Goal: Task Accomplishment & Management: Use online tool/utility

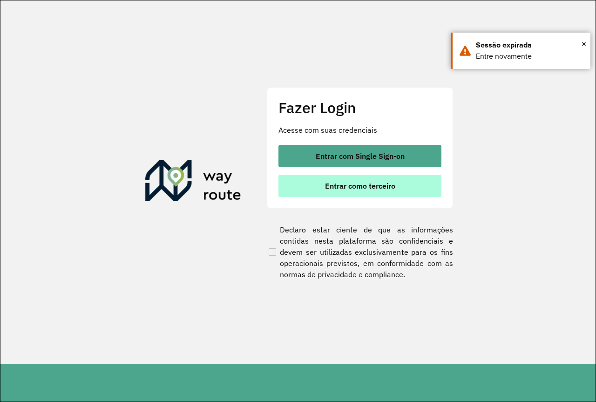
click at [433, 181] on button "Entrar como terceiro" at bounding box center [360, 186] width 163 height 22
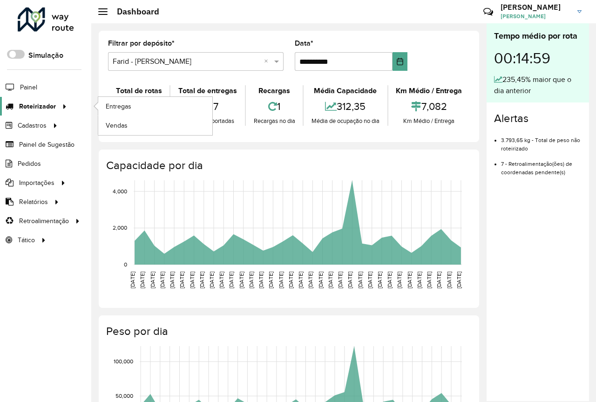
click at [39, 105] on span "Roteirizador" at bounding box center [37, 107] width 37 height 10
click at [107, 106] on span "Entregas" at bounding box center [119, 107] width 27 height 10
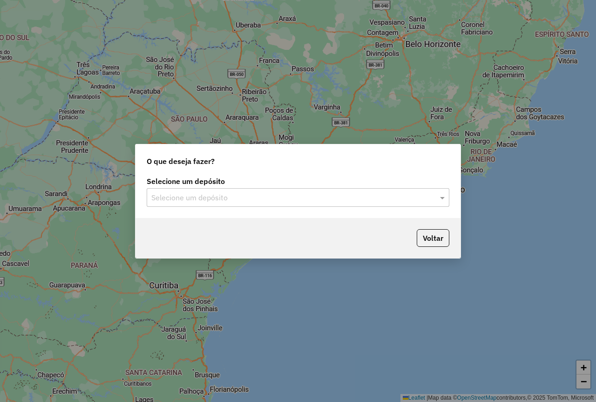
click at [222, 191] on div "Selecione um depósito" at bounding box center [298, 197] width 303 height 19
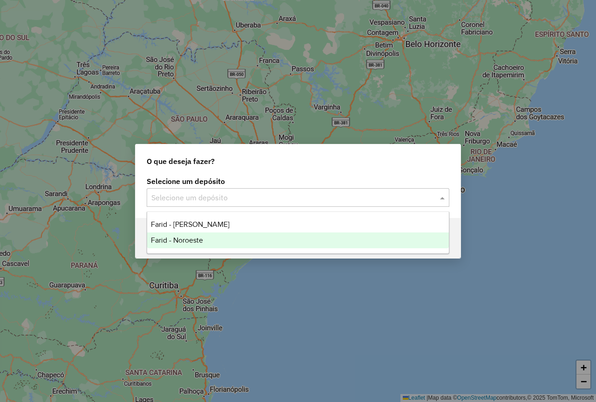
click at [210, 237] on div "Farid - Noroeste" at bounding box center [298, 240] width 302 height 16
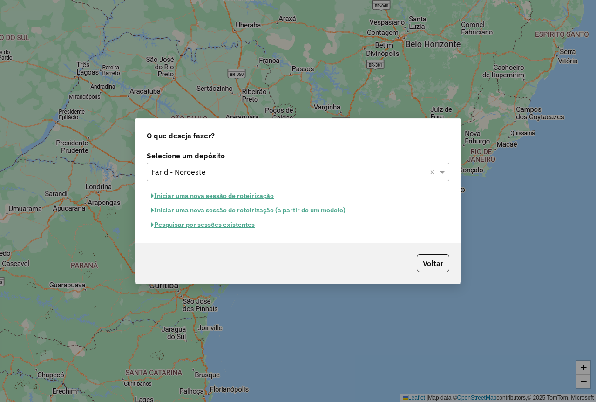
click at [205, 227] on button "Pesquisar por sessões existentes" at bounding box center [203, 225] width 112 height 14
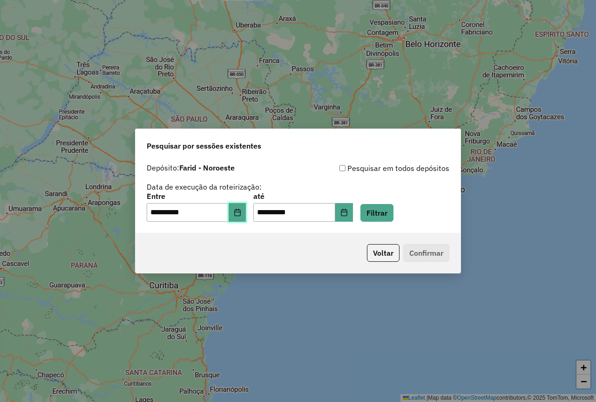
click at [246, 215] on button "Choose Date" at bounding box center [238, 212] width 18 height 19
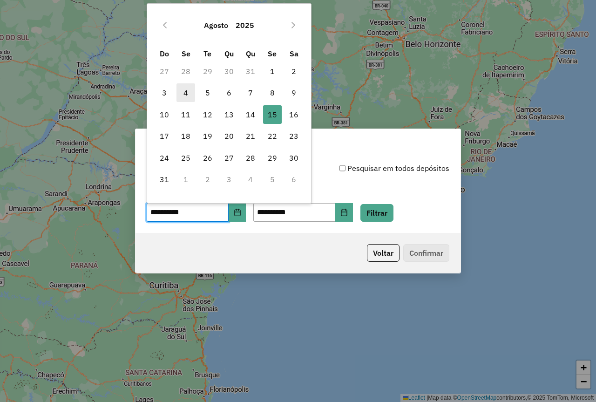
click at [188, 96] on span "4" at bounding box center [186, 92] width 19 height 19
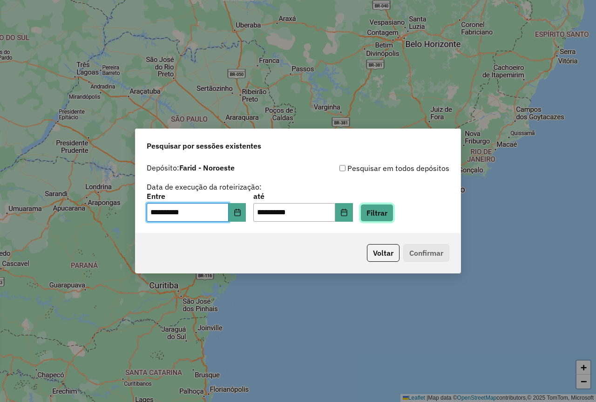
click at [394, 217] on button "Filtrar" at bounding box center [377, 213] width 33 height 18
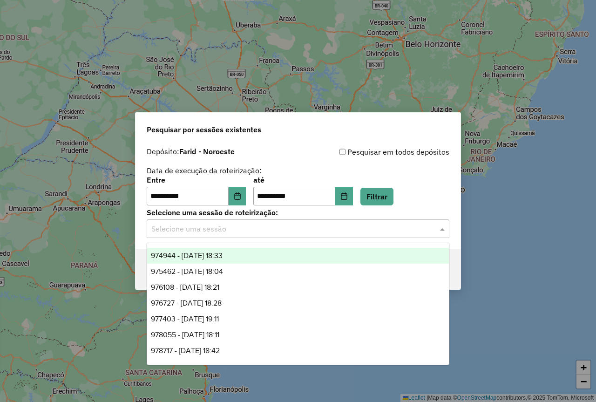
click at [351, 237] on div "Selecione uma sessão" at bounding box center [298, 228] width 303 height 19
click at [322, 253] on div "974944 - 05/08/2025 18:33" at bounding box center [298, 256] width 302 height 16
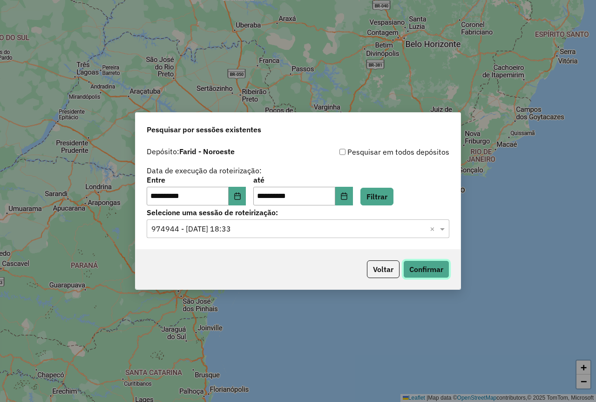
click at [430, 268] on button "Confirmar" at bounding box center [426, 269] width 46 height 18
click at [245, 191] on button "Choose Date" at bounding box center [238, 196] width 18 height 19
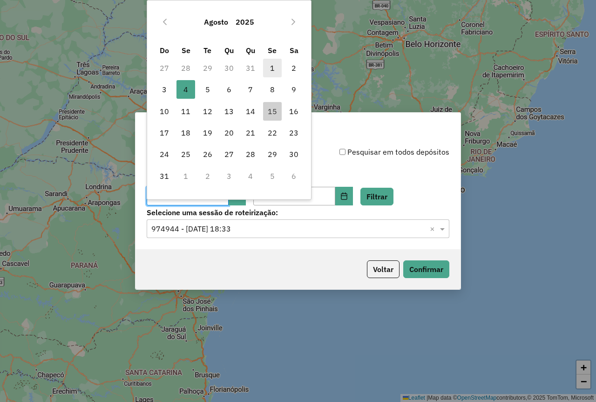
click at [280, 70] on span "1" at bounding box center [272, 68] width 19 height 19
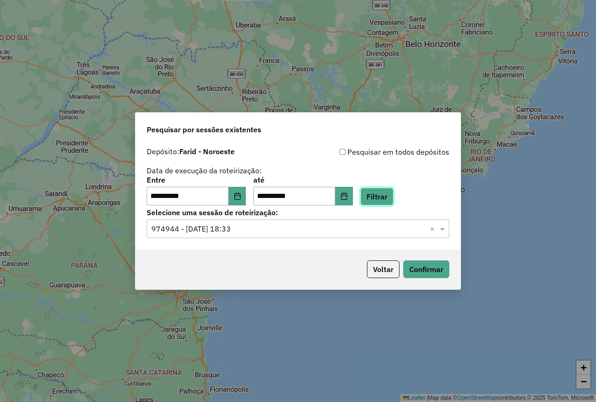
click at [381, 202] on button "Filtrar" at bounding box center [377, 197] width 33 height 18
click at [299, 232] on input "text" at bounding box center [288, 229] width 275 height 11
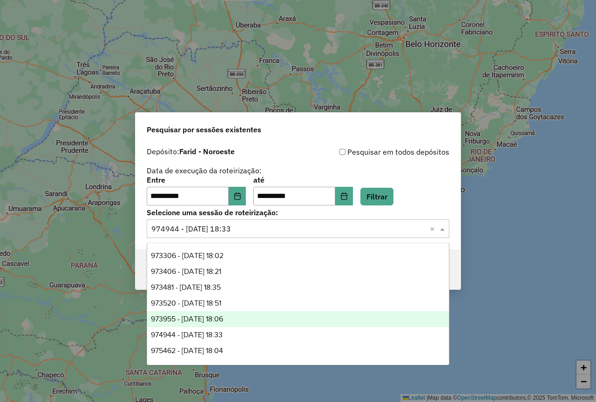
click at [263, 321] on div "973955 - 02/08/2025 18:06" at bounding box center [298, 319] width 302 height 16
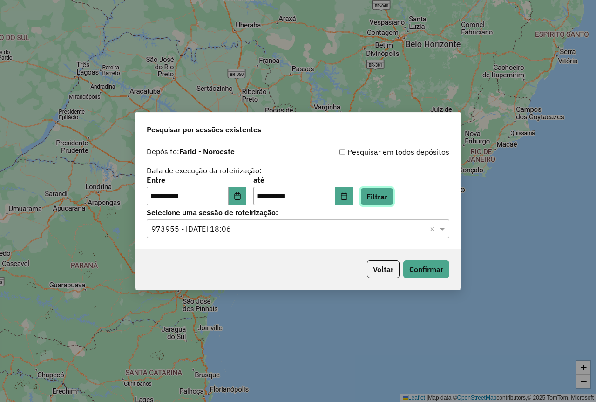
click at [388, 202] on button "Filtrar" at bounding box center [377, 197] width 33 height 18
click at [425, 272] on button "Confirmar" at bounding box center [426, 269] width 46 height 18
click at [246, 188] on button "Choose Date" at bounding box center [238, 196] width 18 height 19
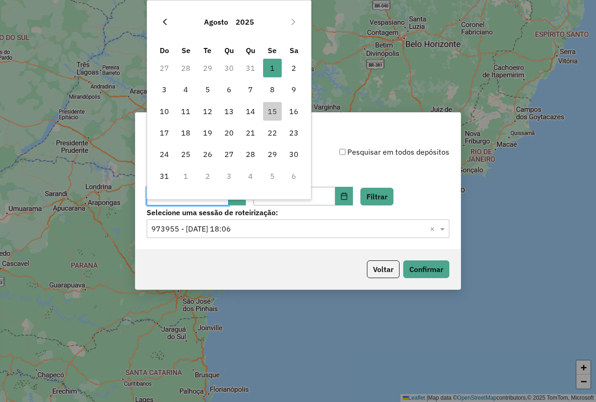
click at [170, 20] on button "Previous Month" at bounding box center [164, 21] width 15 height 15
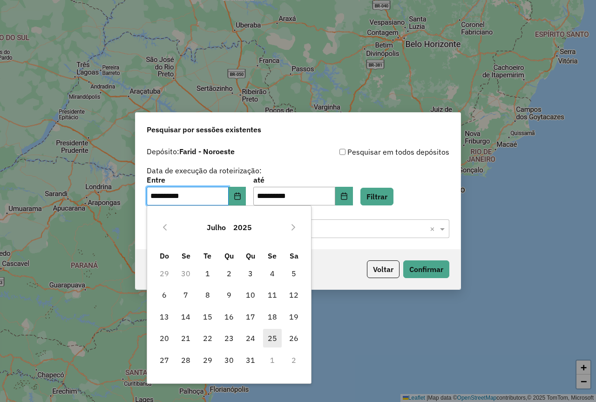
click at [274, 336] on span "25" at bounding box center [272, 338] width 19 height 19
type input "**********"
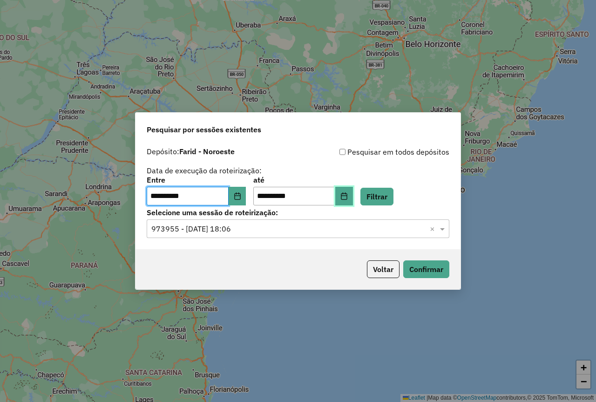
click at [347, 196] on icon "Choose Date" at bounding box center [344, 195] width 6 height 7
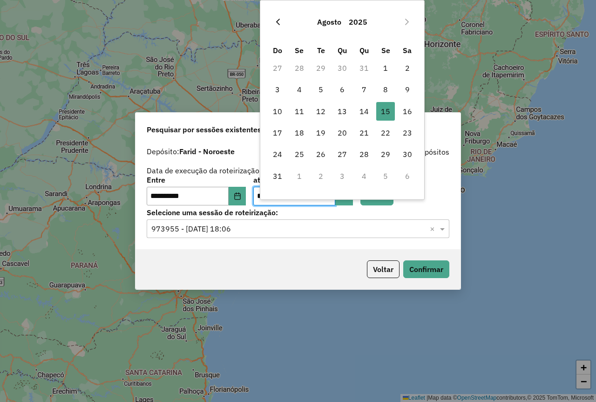
click at [272, 18] on button "Previous Month" at bounding box center [278, 21] width 15 height 15
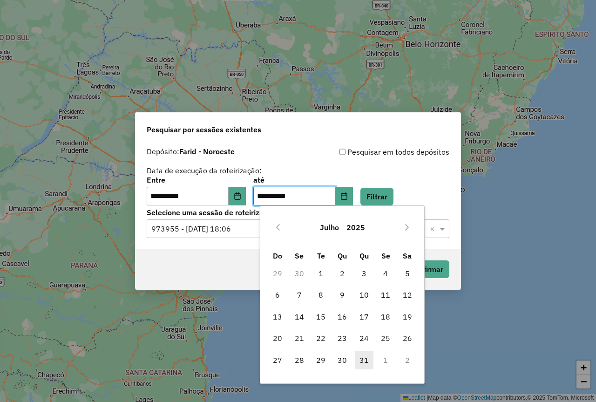
click at [365, 360] on span "31" at bounding box center [364, 360] width 19 height 19
type input "**********"
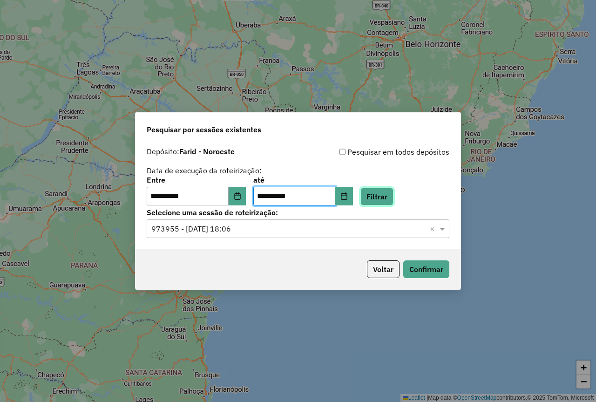
click at [381, 191] on button "Filtrar" at bounding box center [377, 197] width 33 height 18
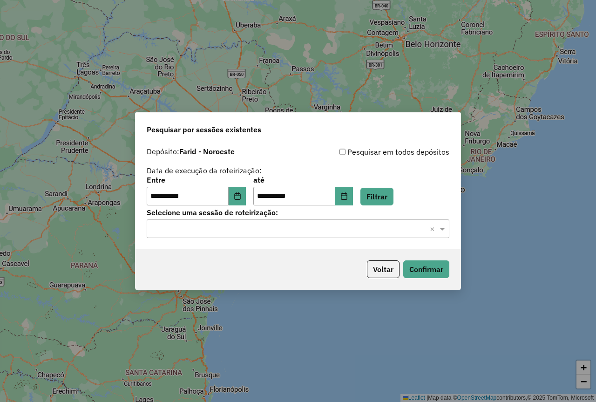
click at [209, 226] on input "text" at bounding box center [288, 229] width 275 height 11
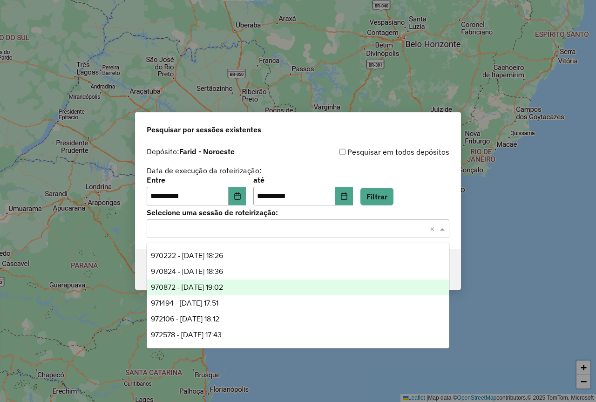
click at [220, 283] on span "970872 - 26/07/2025 19:02" at bounding box center [187, 287] width 72 height 8
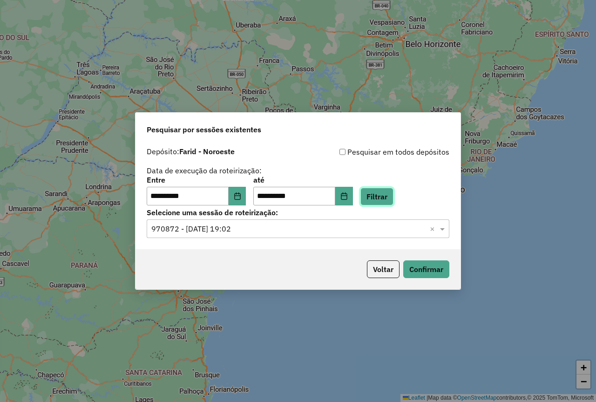
click at [394, 202] on button "Filtrar" at bounding box center [377, 197] width 33 height 18
click at [326, 233] on input "text" at bounding box center [288, 229] width 275 height 11
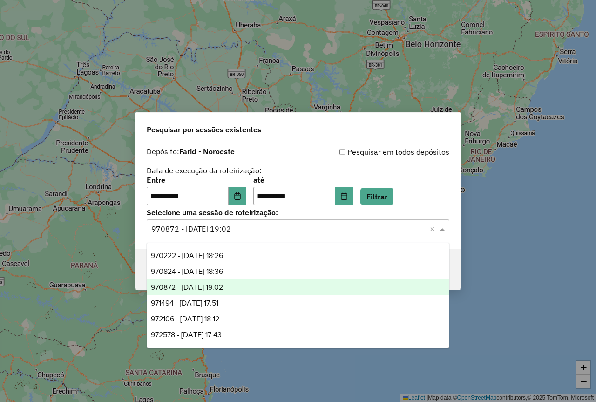
click at [419, 173] on div "**********" at bounding box center [298, 175] width 303 height 59
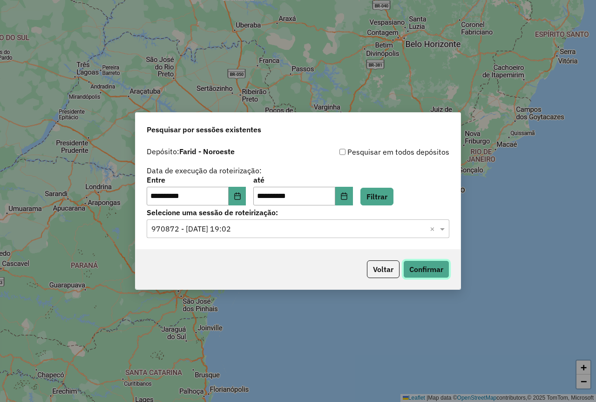
click at [416, 264] on button "Confirmar" at bounding box center [426, 269] width 46 height 18
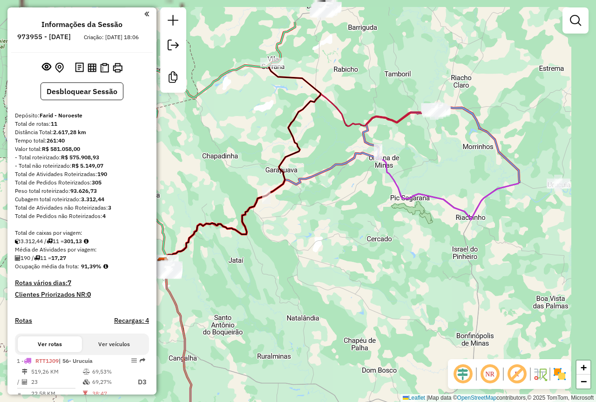
drag, startPoint x: 560, startPoint y: 139, endPoint x: 375, endPoint y: 246, distance: 213.7
click at [376, 236] on div "Janela de atendimento Grade de atendimento Capacidade Transportadoras Veículos …" at bounding box center [298, 201] width 596 height 402
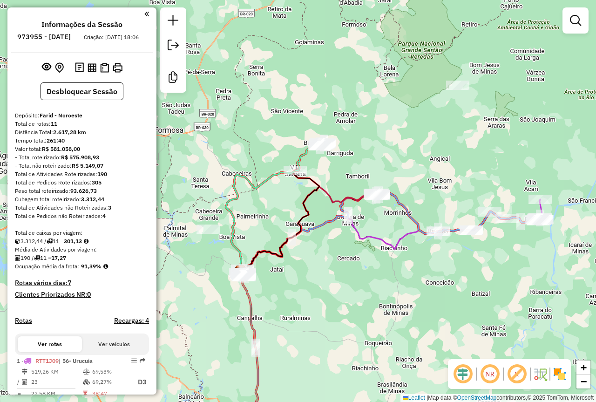
click at [348, 195] on div "Janela de atendimento Grade de atendimento Capacidade Transportadoras Veículos …" at bounding box center [298, 201] width 596 height 402
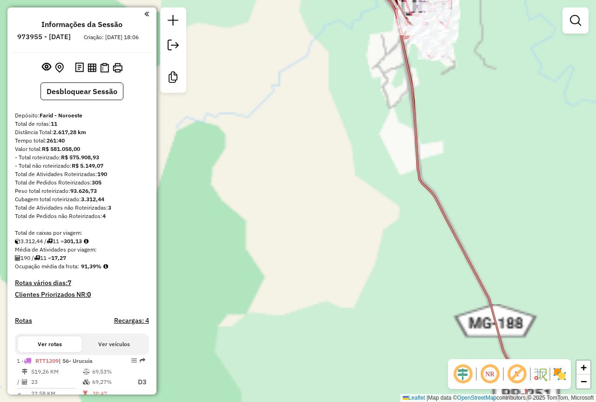
click at [382, 170] on div "Janela de atendimento Grade de atendimento Capacidade Transportadoras Veículos …" at bounding box center [298, 201] width 596 height 402
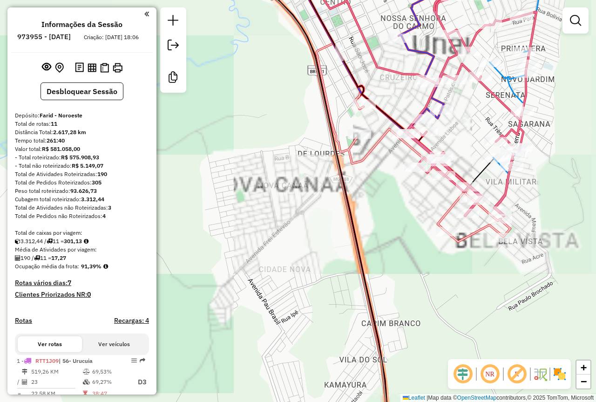
click at [470, 131] on div "Janela de atendimento Grade de atendimento Capacidade Transportadoras Veículos …" at bounding box center [298, 201] width 596 height 402
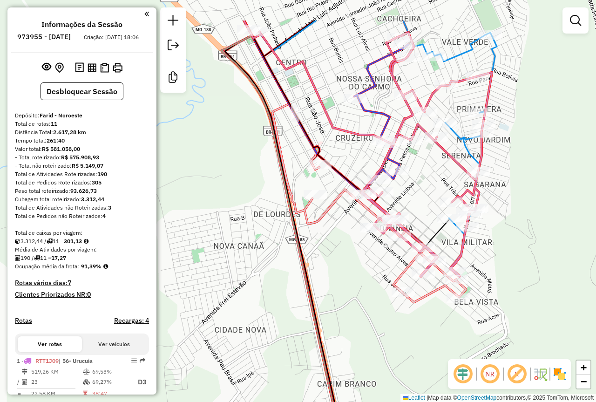
drag, startPoint x: 467, startPoint y: 134, endPoint x: 420, endPoint y: 200, distance: 80.5
click at [420, 200] on div "Janela de atendimento Grade de atendimento Capacidade Transportadoras Veículos …" at bounding box center [298, 201] width 596 height 402
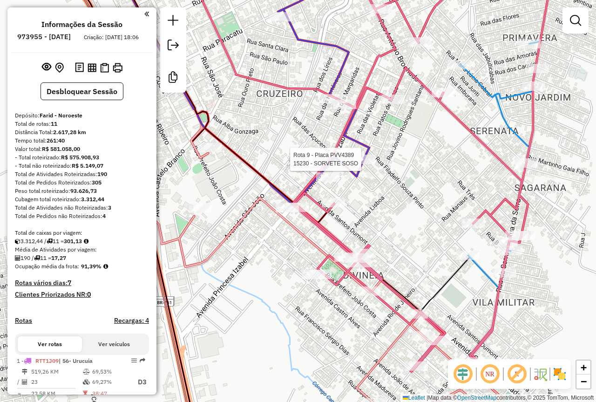
select select "**********"
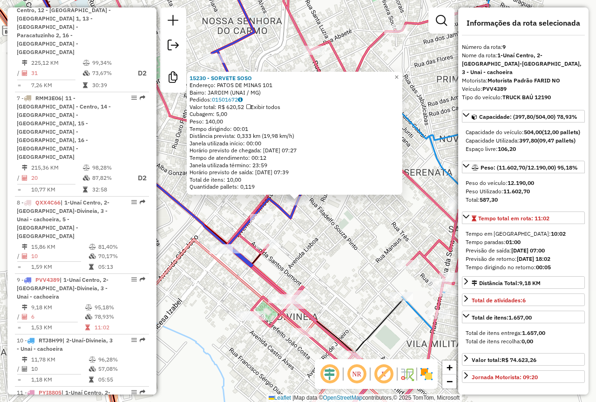
scroll to position [770, 0]
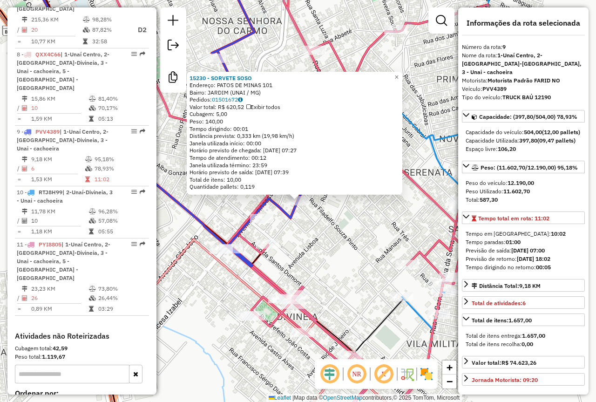
click at [394, 254] on div "15230 - SORVETE SOSO Endereço: PATOS DE MINAS 101 Bairro: JARDIM (UNAI / MG) Pe…" at bounding box center [298, 201] width 596 height 402
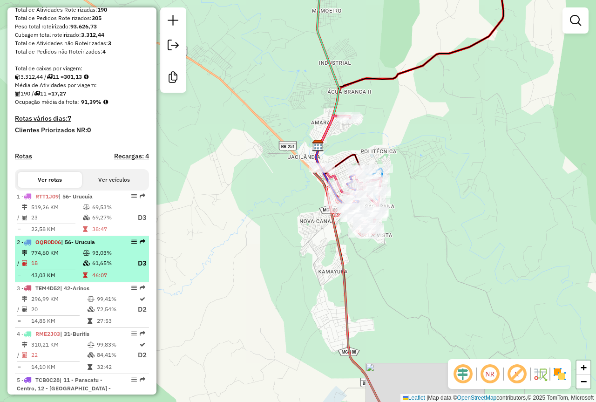
scroll to position [0, 0]
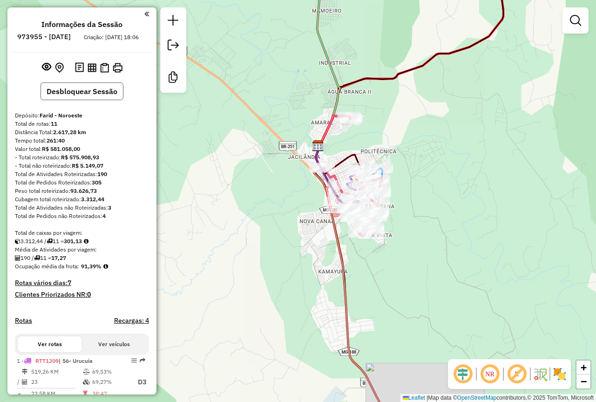
click at [76, 99] on button "Desbloquear Sessão" at bounding box center [82, 91] width 83 height 18
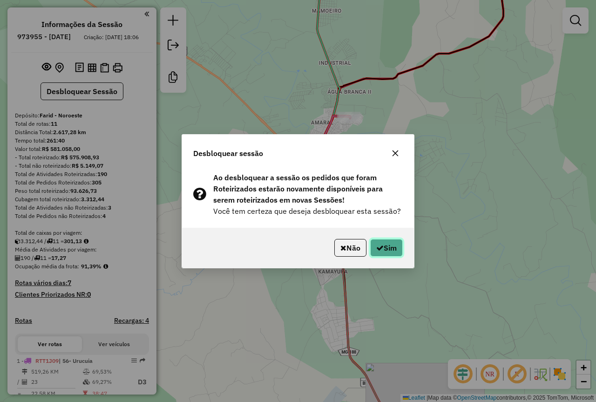
click at [386, 242] on button "Sim" at bounding box center [386, 248] width 33 height 18
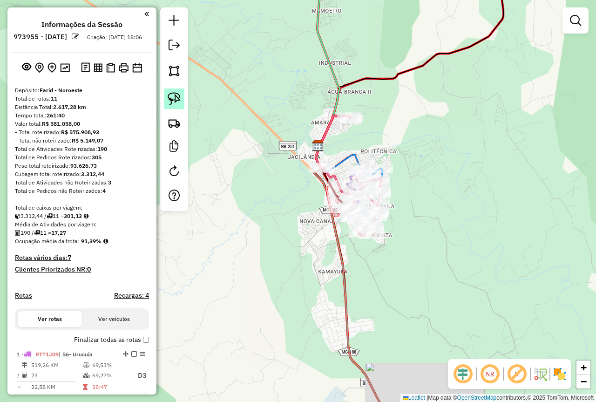
click at [169, 97] on img at bounding box center [174, 98] width 13 height 13
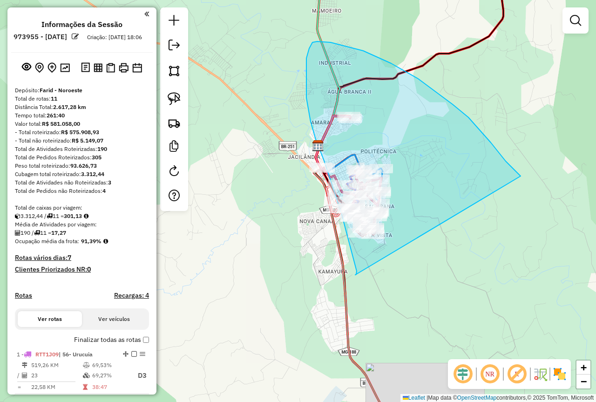
drag, startPoint x: 521, startPoint y: 176, endPoint x: 355, endPoint y: 275, distance: 192.6
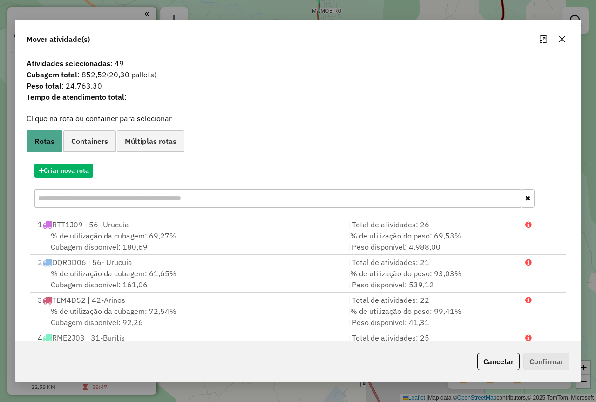
click at [569, 38] on button "button" at bounding box center [562, 39] width 15 height 15
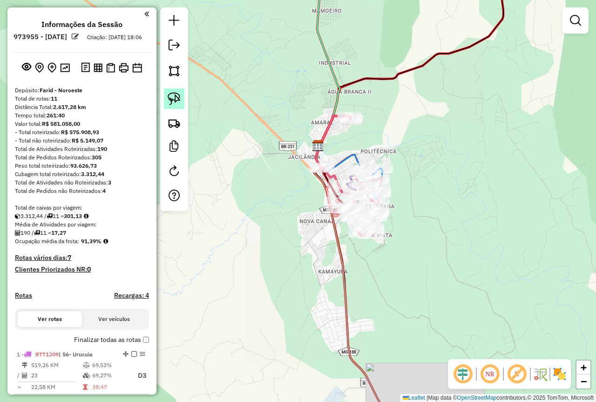
click at [179, 101] on img at bounding box center [174, 98] width 13 height 13
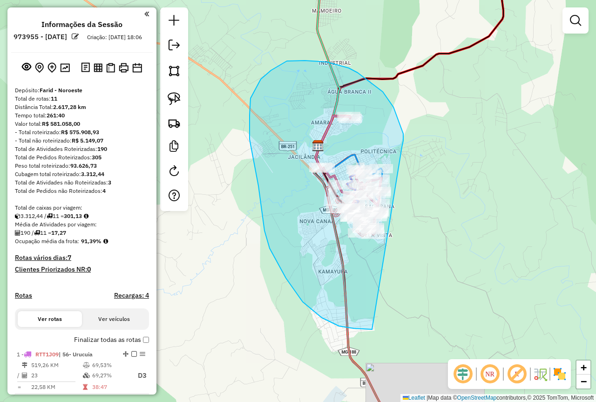
drag, startPoint x: 402, startPoint y: 147, endPoint x: 456, endPoint y: 293, distance: 155.8
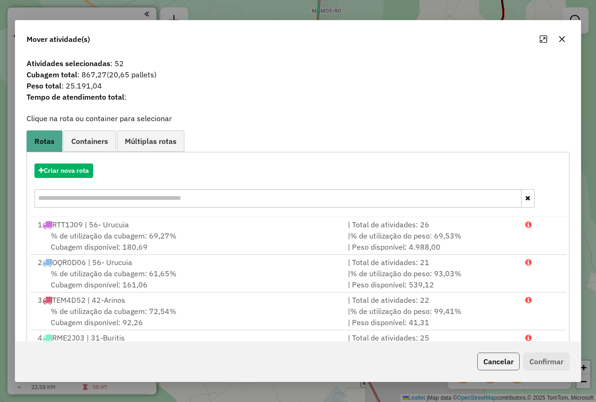
click at [504, 359] on button "Cancelar" at bounding box center [498, 362] width 42 height 18
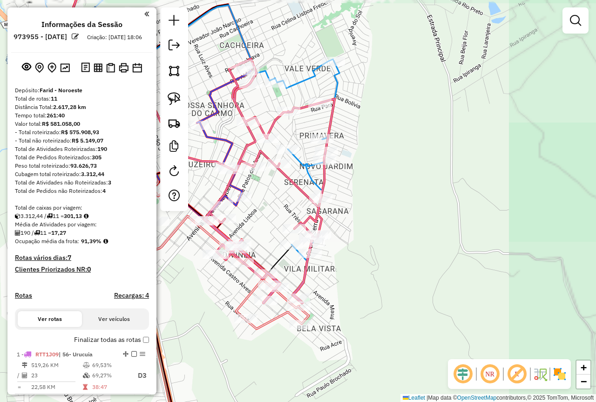
drag, startPoint x: 427, startPoint y: 218, endPoint x: 558, endPoint y: 176, distance: 137.3
click at [471, 200] on div "Janela de atendimento Grade de atendimento Capacidade Transportadoras Veículos …" at bounding box center [298, 201] width 596 height 402
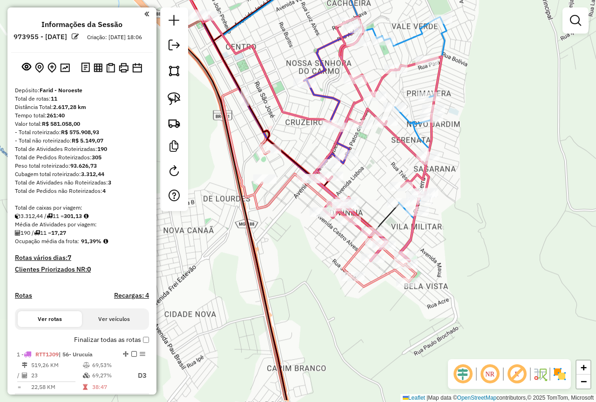
drag, startPoint x: 450, startPoint y: 174, endPoint x: 461, endPoint y: 176, distance: 10.9
click at [452, 176] on div "Janela de atendimento Grade de atendimento Capacidade Transportadoras Veículos …" at bounding box center [298, 201] width 596 height 402
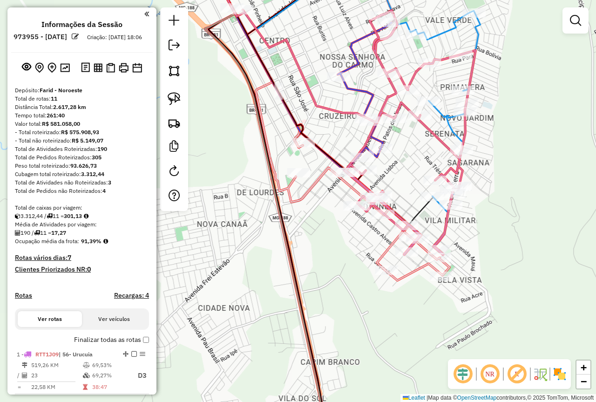
drag, startPoint x: 474, startPoint y: 176, endPoint x: 514, endPoint y: 164, distance: 41.3
click at [508, 166] on div "Janela de atendimento Grade de atendimento Capacidade Transportadoras Veículos …" at bounding box center [298, 201] width 596 height 402
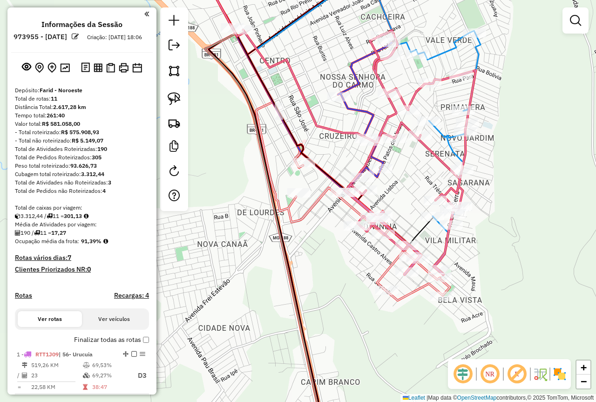
drag, startPoint x: 414, startPoint y: 160, endPoint x: 412, endPoint y: 182, distance: 22.0
click at [412, 182] on div "Janela de atendimento Grade de atendimento Capacidade Transportadoras Veículos …" at bounding box center [298, 201] width 596 height 402
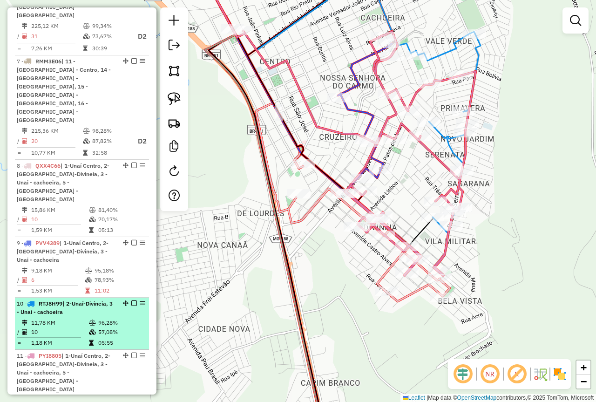
scroll to position [784, 0]
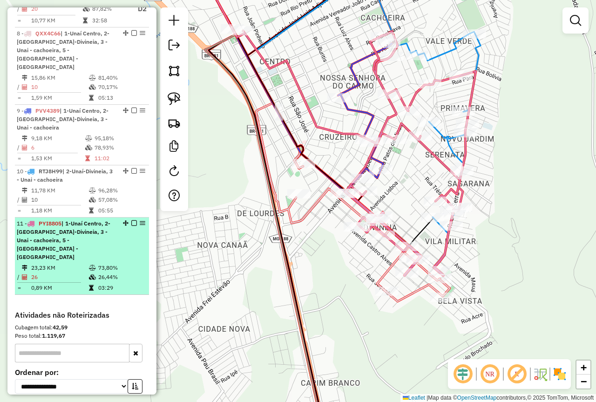
click at [131, 220] on em at bounding box center [134, 223] width 6 height 6
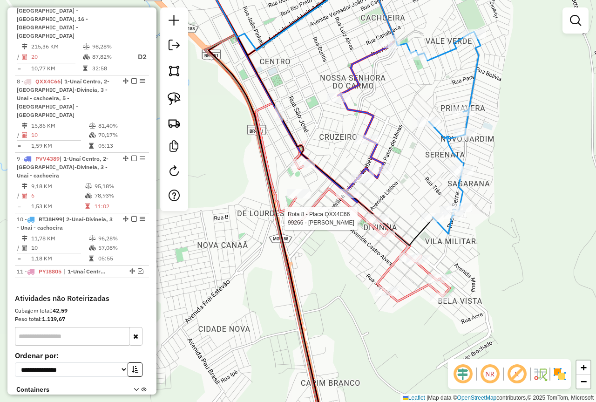
select select "**********"
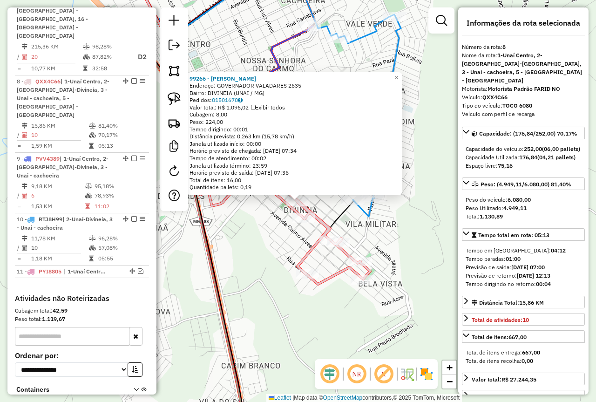
click at [405, 240] on div "99266 - CHURRASC CORDEIRO Endereço: GOVERNADOR VALADARES 2635 Bairro: DIVINEIA …" at bounding box center [298, 201] width 596 height 402
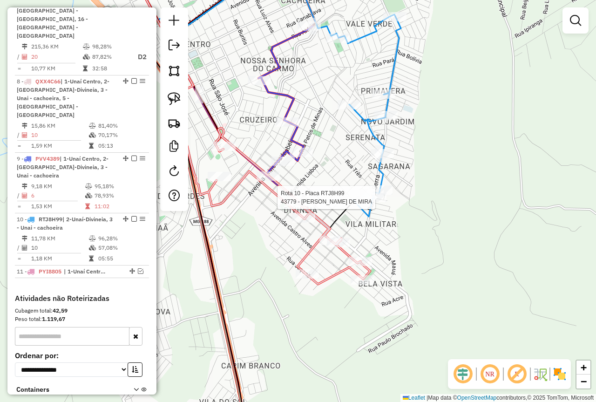
select select "**********"
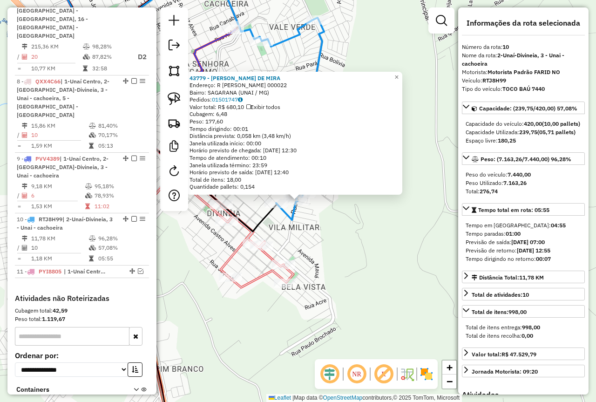
click at [381, 237] on div "43779 - CLEUSA DUTRA DE MIRA Endereço: R JARBAS DA MOTA FERNANDES 000022 Bairro…" at bounding box center [298, 201] width 596 height 402
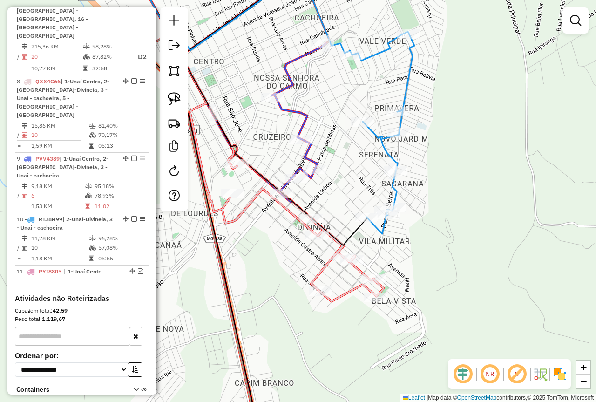
drag, startPoint x: 368, startPoint y: 240, endPoint x: 465, endPoint y: 253, distance: 97.4
click at [463, 254] on div "Janela de atendimento Grade de atendimento Capacidade Transportadoras Veículos …" at bounding box center [298, 201] width 596 height 402
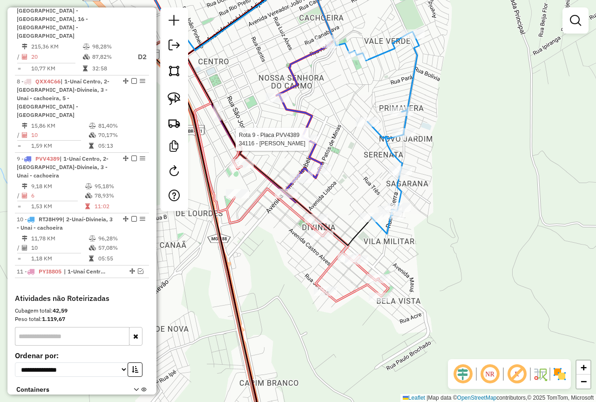
select select "**********"
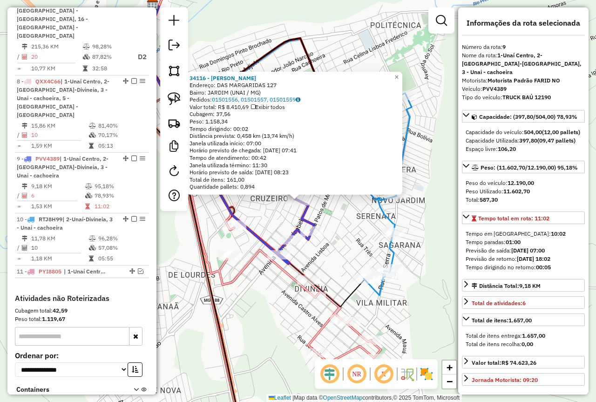
click at [335, 244] on div "34116 - SUP SANTOS Endereço: DAS MARGARIDAS 127 Bairro: JARDIM (UNAI / MG) Pedi…" at bounding box center [298, 201] width 596 height 402
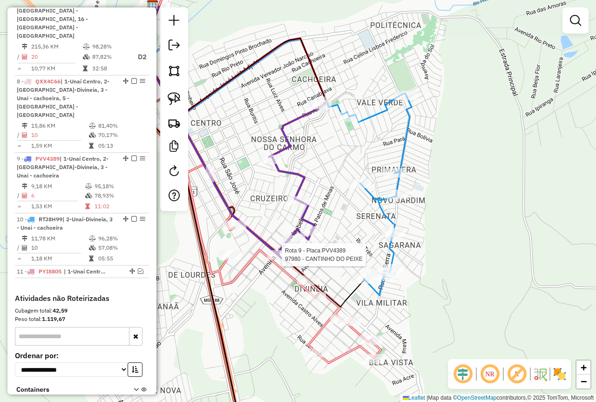
select select "**********"
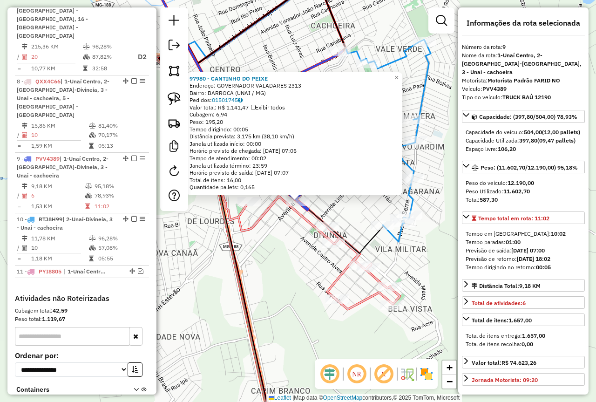
click at [281, 231] on div "Rota 8 - Placa QXX4C66 99266 - CHURRASC CORDEIRO 97980 - CANTINHO DO PEIXE Ende…" at bounding box center [298, 201] width 596 height 402
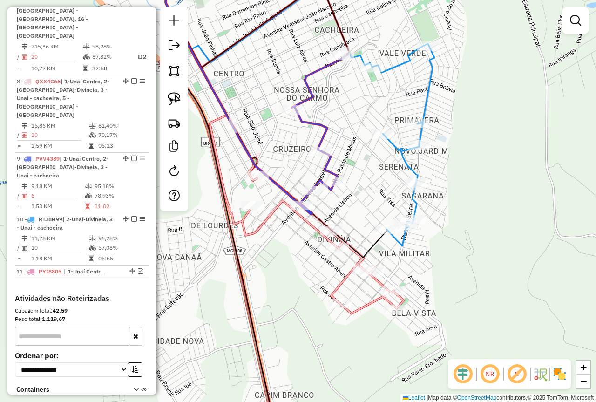
drag, startPoint x: 355, startPoint y: 163, endPoint x: 399, endPoint y: 203, distance: 59.0
click at [398, 203] on div "Janela de atendimento Grade de atendimento Capacidade Transportadoras Veículos …" at bounding box center [298, 201] width 596 height 402
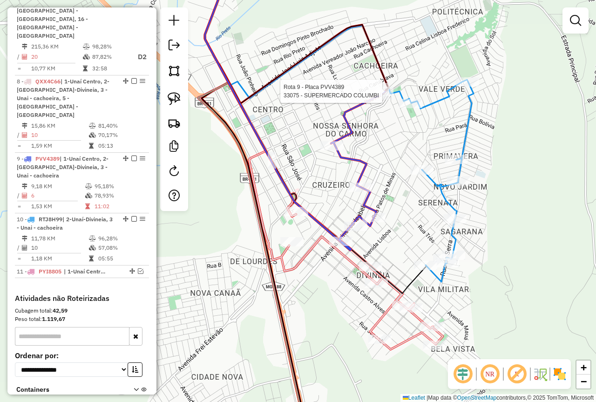
select select "**********"
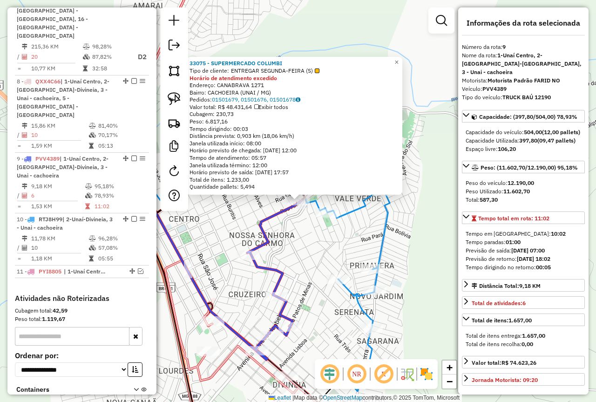
drag, startPoint x: 522, startPoint y: 141, endPoint x: 539, endPoint y: 143, distance: 17.3
click at [538, 143] on strong "397,80" at bounding box center [528, 140] width 18 height 7
click at [289, 257] on div "33075 - SUPERMERCADO COLUMBI Tipo de cliente: ENTREGAR SEGUNDA-FEIRA (S) Horári…" at bounding box center [298, 201] width 596 height 402
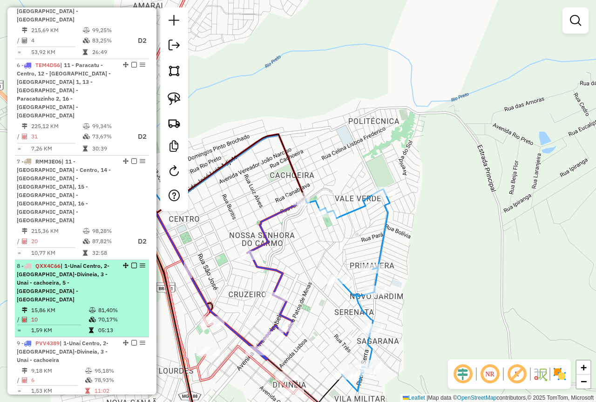
scroll to position [597, 0]
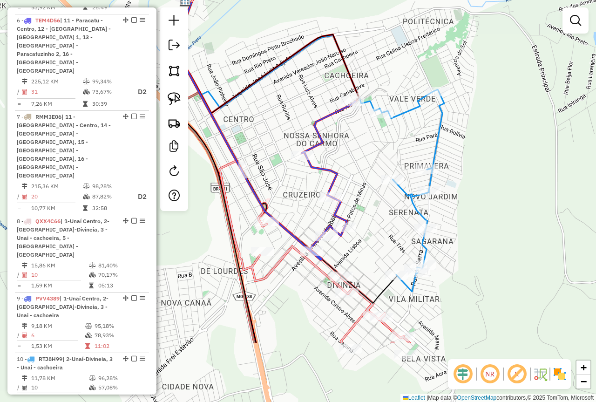
drag, startPoint x: 296, startPoint y: 225, endPoint x: 354, endPoint y: 117, distance: 122.5
click at [354, 117] on div "Janela de atendimento Grade de atendimento Capacidade Transportadoras Veículos …" at bounding box center [298, 201] width 596 height 402
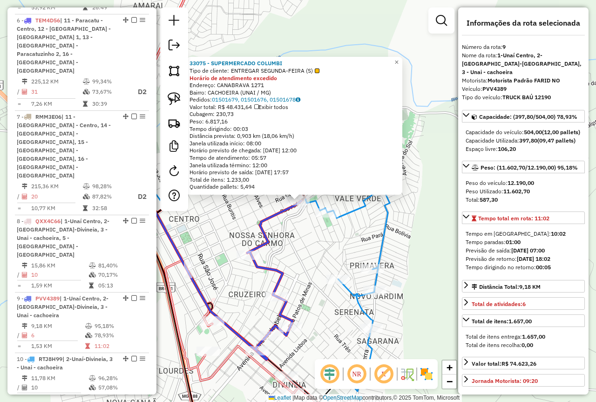
scroll to position [736, 0]
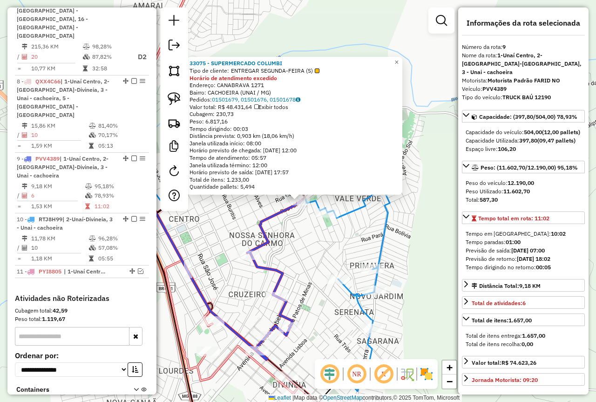
click at [273, 241] on icon at bounding box center [274, 276] width 54 height 150
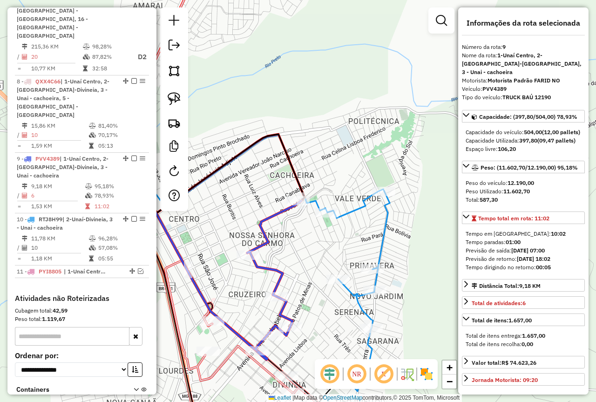
drag, startPoint x: 273, startPoint y: 241, endPoint x: 290, endPoint y: 170, distance: 72.9
click at [290, 201] on icon at bounding box center [274, 276] width 54 height 150
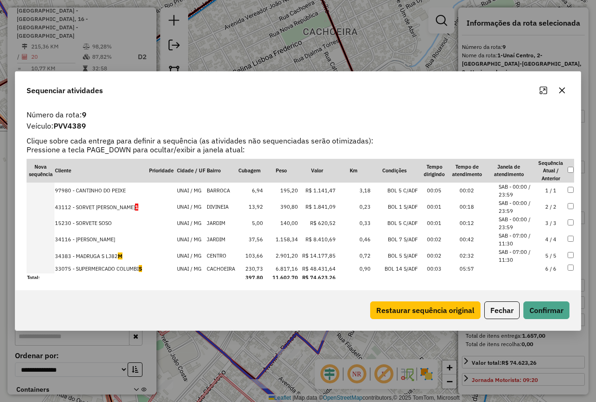
click at [565, 92] on icon "button" at bounding box center [562, 90] width 7 height 7
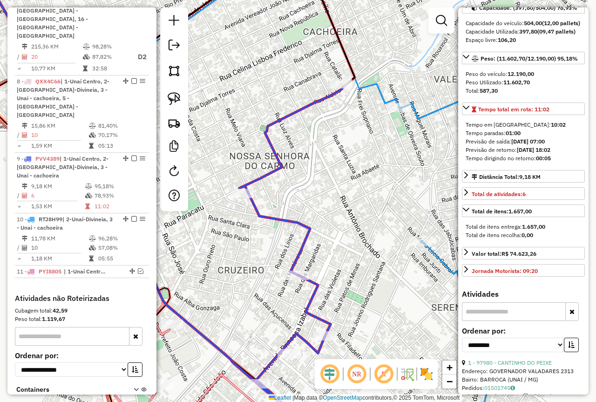
scroll to position [279, 0]
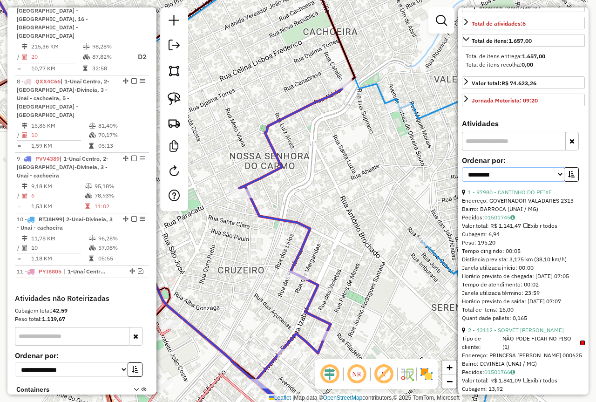
click at [524, 182] on select "**********" at bounding box center [513, 174] width 102 height 14
select select "*********"
click at [462, 176] on select "**********" at bounding box center [513, 174] width 102 height 14
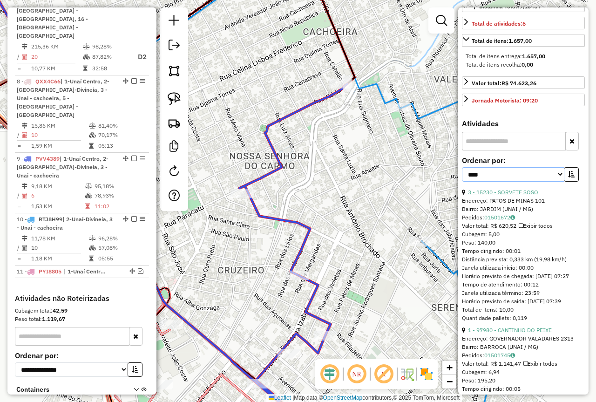
scroll to position [326, 0]
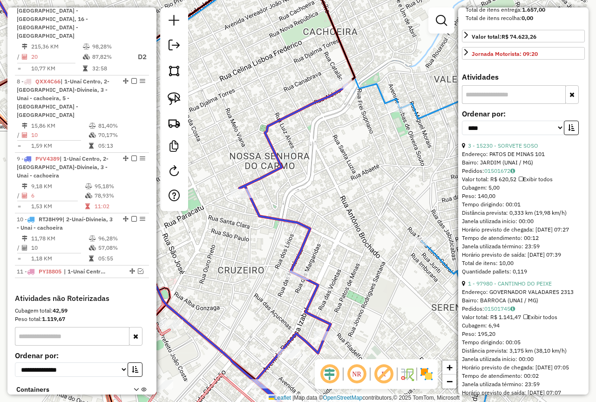
click at [578, 137] on div "**********" at bounding box center [523, 125] width 123 height 31
click at [574, 135] on button "button" at bounding box center [571, 128] width 15 height 14
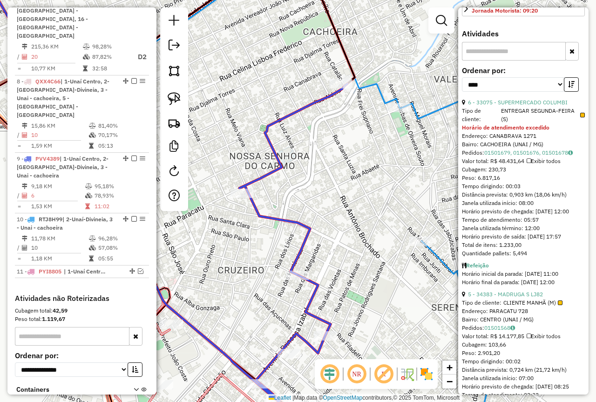
scroll to position [419, 0]
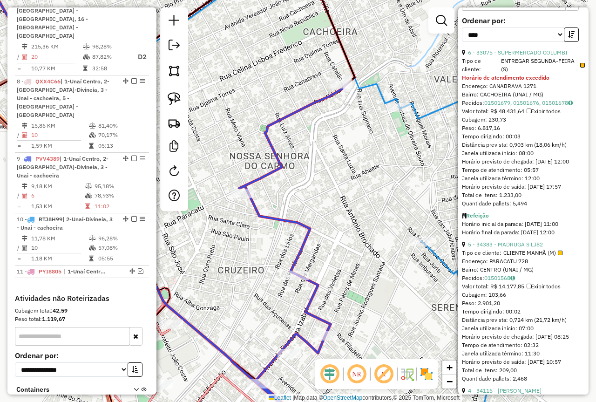
drag, startPoint x: 477, startPoint y: 320, endPoint x: 515, endPoint y: 325, distance: 37.6
click at [515, 325] on div "5 - 34383 - MADRUGA S LJ82 Tipo de cliente: CLIENTE MANHÃ (M) Endereço: PARACAT…" at bounding box center [523, 311] width 123 height 143
click at [345, 216] on div "Janela de atendimento Grade de atendimento Capacidade Transportadoras Veículos …" at bounding box center [298, 201] width 596 height 402
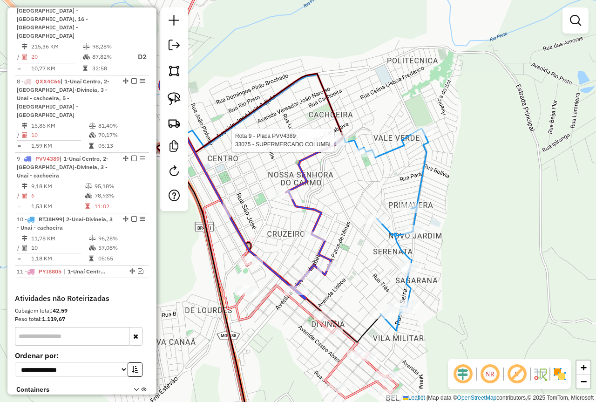
select select "*********"
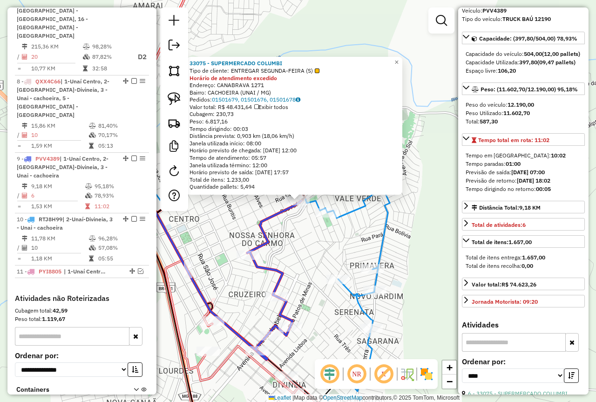
scroll to position [93, 0]
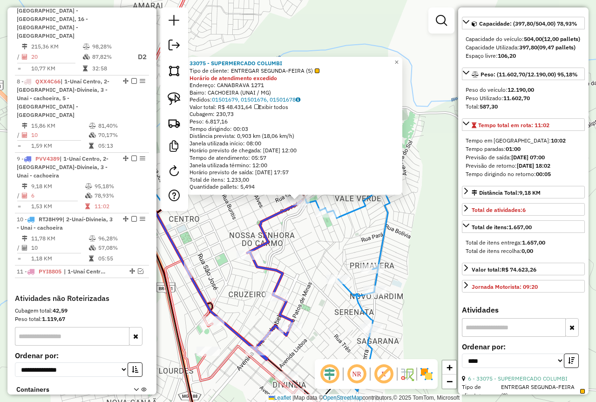
click at [288, 244] on div "33075 - SUPERMERCADO COLUMBI Tipo de cliente: ENTREGAR SEGUNDA-FEIRA (S) Horári…" at bounding box center [298, 201] width 596 height 402
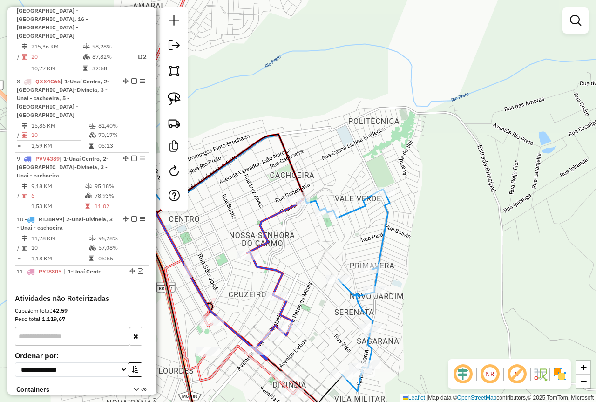
drag, startPoint x: 301, startPoint y: 261, endPoint x: 349, endPoint y: 162, distance: 110.8
click at [348, 164] on div "Janela de atendimento Grade de atendimento Capacidade Transportadoras Veículos …" at bounding box center [298, 201] width 596 height 402
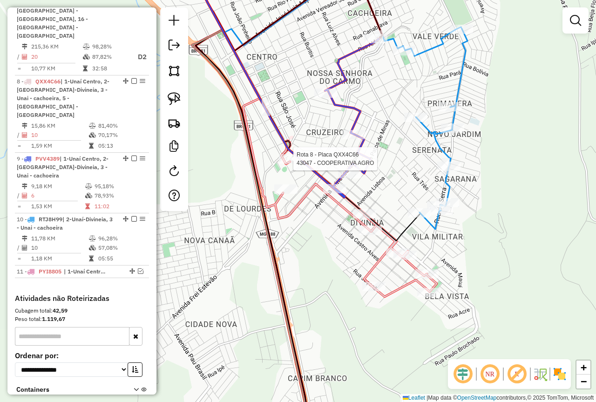
select select "*********"
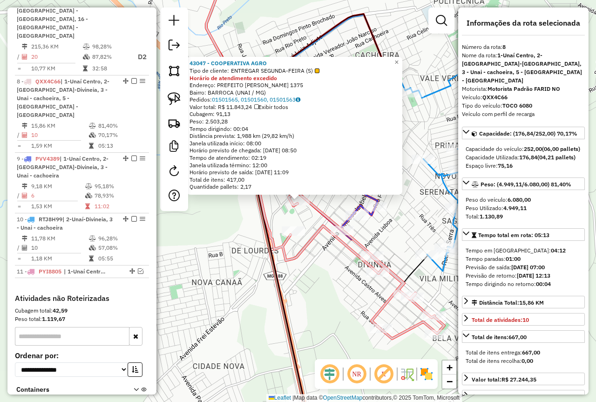
click at [305, 270] on div "43047 - COOPERATIVA AGRO Tipo de cliente: ENTREGAR SEGUNDA-FEIRA (S) Horário de…" at bounding box center [298, 201] width 596 height 402
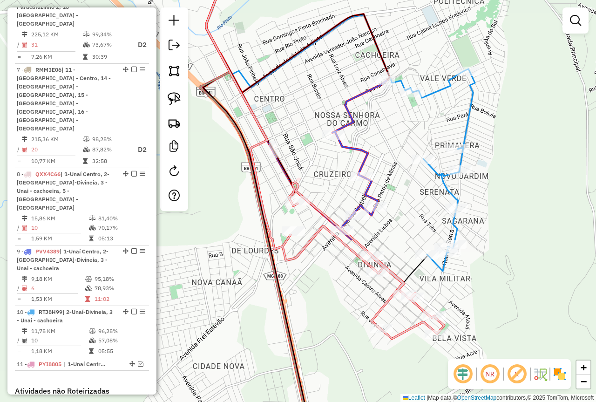
scroll to position [643, 0]
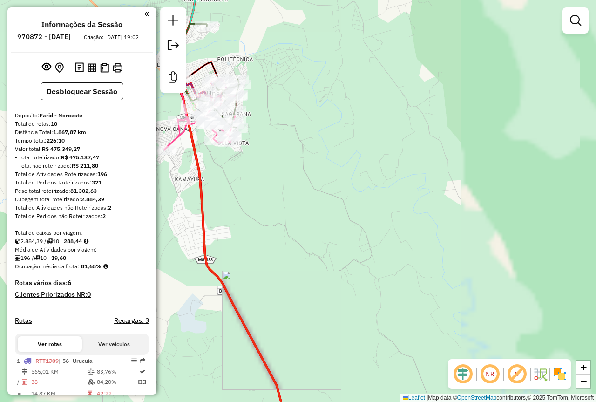
drag, startPoint x: 272, startPoint y: 175, endPoint x: 348, endPoint y: 190, distance: 77.7
click at [316, 185] on div "Janela de atendimento Grade de atendimento Capacidade Transportadoras Veículos …" at bounding box center [298, 201] width 596 height 402
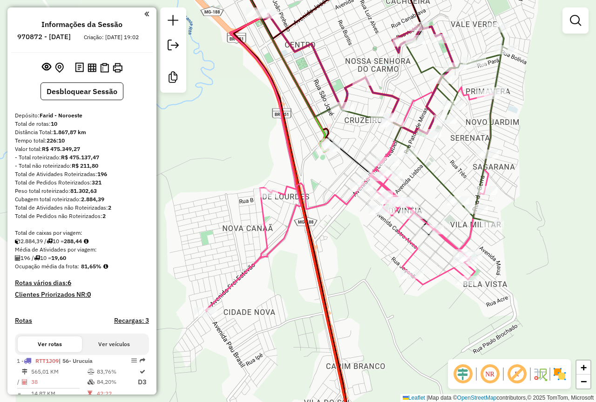
drag, startPoint x: 327, startPoint y: 188, endPoint x: 346, endPoint y: 175, distance: 23.1
click at [345, 176] on div "Janela de atendimento Grade de atendimento Capacidade Transportadoras Veículos …" at bounding box center [298, 201] width 596 height 402
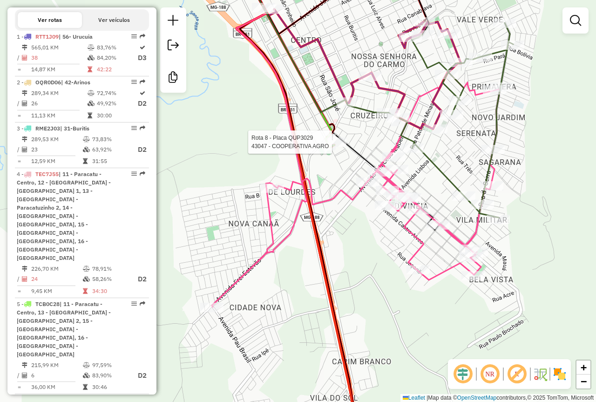
select select "**********"
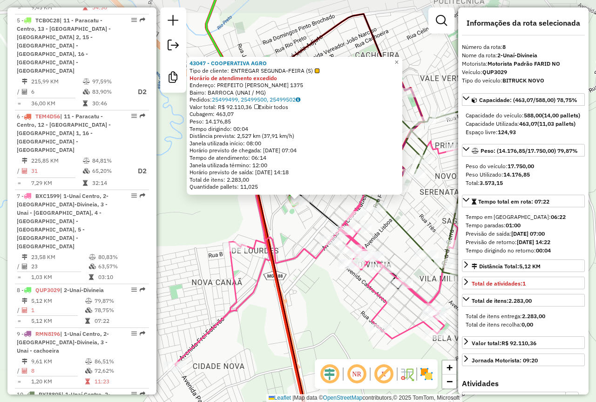
scroll to position [741, 0]
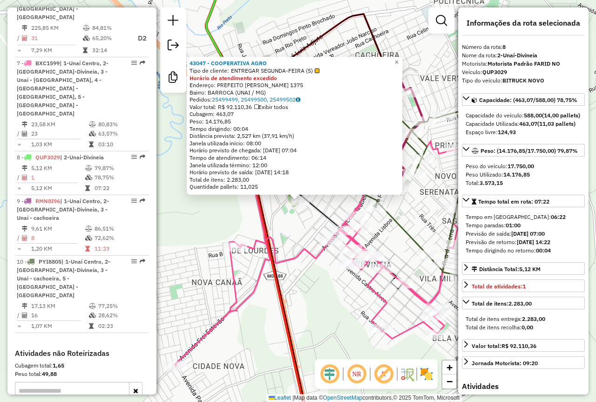
click at [316, 284] on div "43047 - COOPERATIVA AGRO Tipo de cliente: ENTREGAR SEGUNDA-FEIRA (S) Horário de…" at bounding box center [298, 201] width 596 height 402
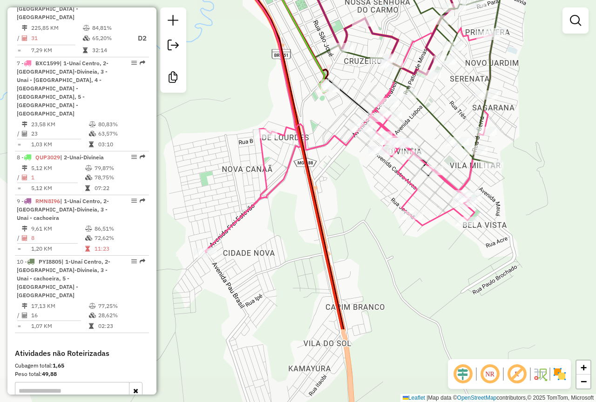
drag, startPoint x: 316, startPoint y: 284, endPoint x: 347, endPoint y: 170, distance: 118.3
click at [347, 170] on div "Janela de atendimento Grade de atendimento Capacidade Transportadoras Veículos …" at bounding box center [298, 201] width 596 height 402
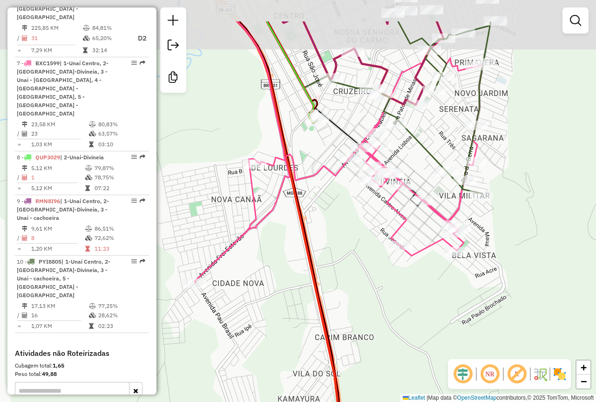
drag, startPoint x: 356, startPoint y: 182, endPoint x: 331, endPoint y: 204, distance: 33.7
click at [330, 205] on div "Janela de atendimento Grade de atendimento Capacidade Transportadoras Veículos …" at bounding box center [298, 201] width 596 height 402
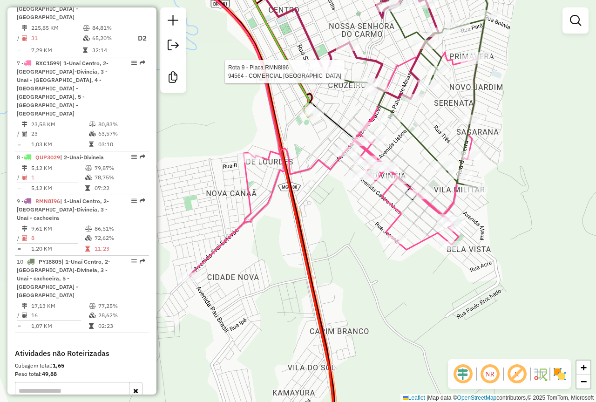
select select "**********"
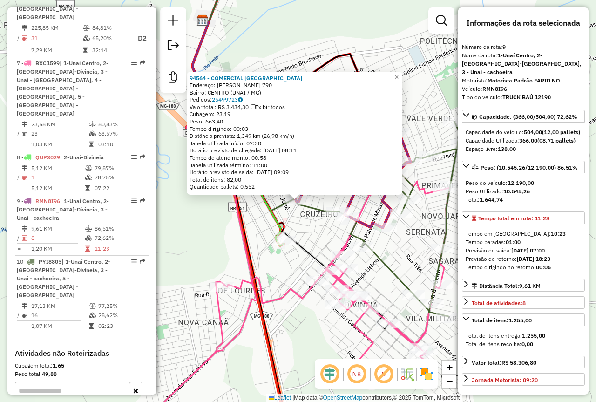
click at [388, 256] on div "94564 - COMERCIAL WELLINGTON Endereço: [PERSON_NAME] 790 Bairro: CENTRO (UNAI /…" at bounding box center [298, 201] width 596 height 402
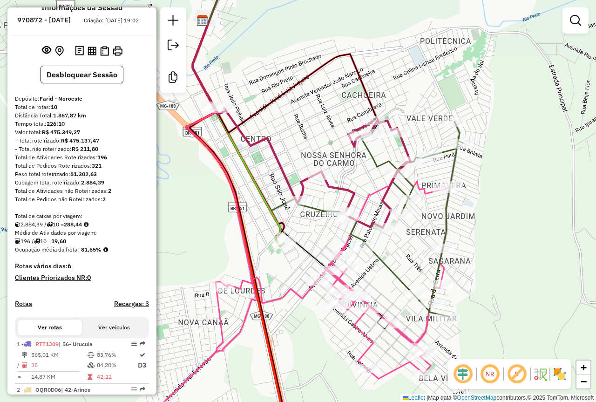
scroll to position [0, 0]
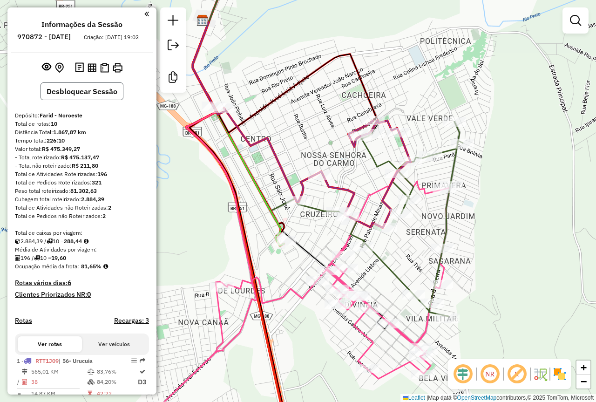
click at [84, 97] on button "Desbloquear Sessão" at bounding box center [82, 91] width 83 height 18
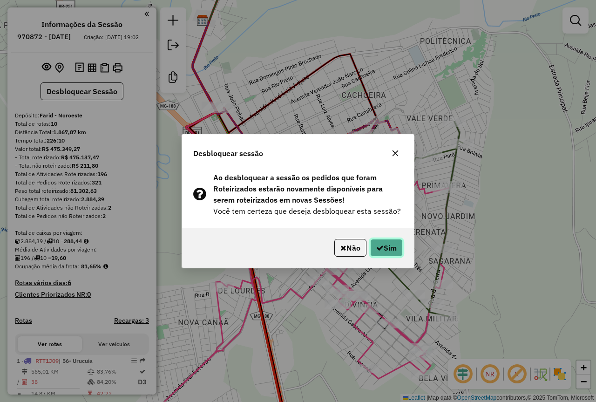
click at [371, 248] on button "Sim" at bounding box center [386, 248] width 33 height 18
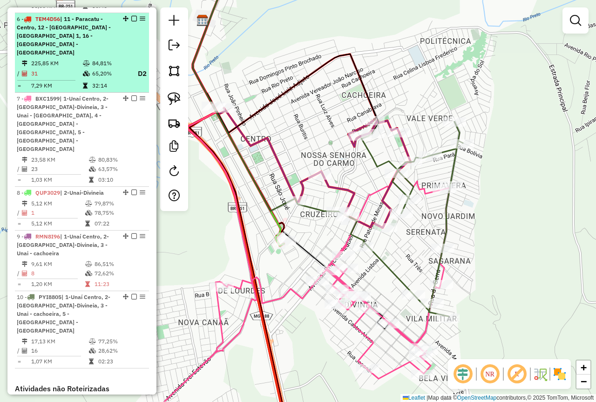
scroll to position [755, 0]
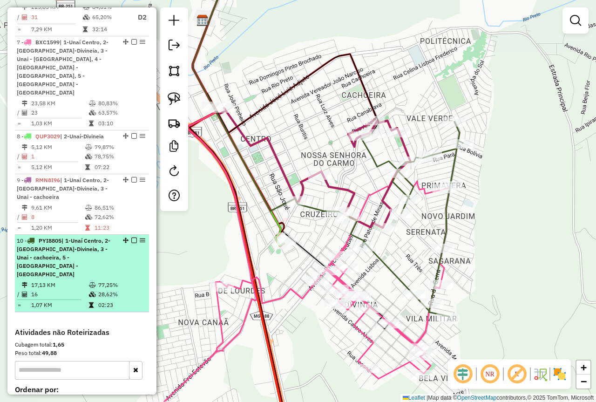
click at [131, 238] on em at bounding box center [134, 241] width 6 height 6
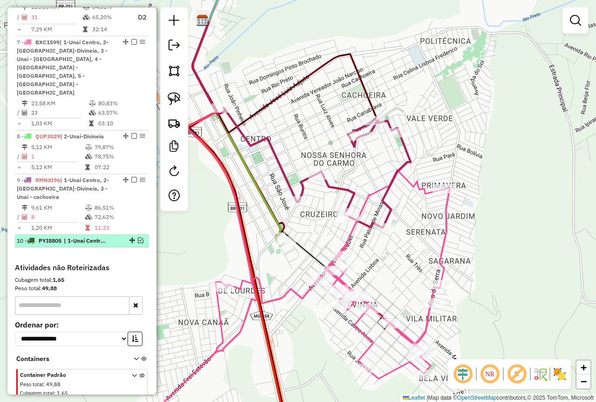
scroll to position [707, 0]
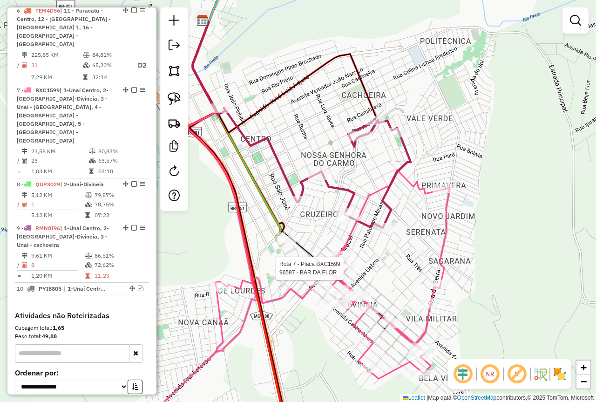
select select "**********"
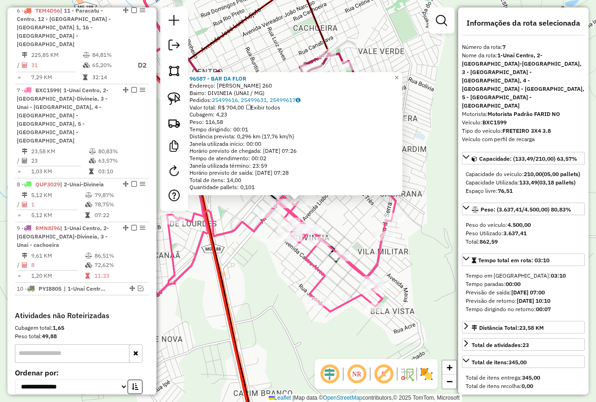
click at [360, 233] on div "Rota 7 - Placa BXC1599 96076 - PANIFICADORA SILVA 96587 - BAR DA FLOR Endereço:…" at bounding box center [298, 201] width 596 height 402
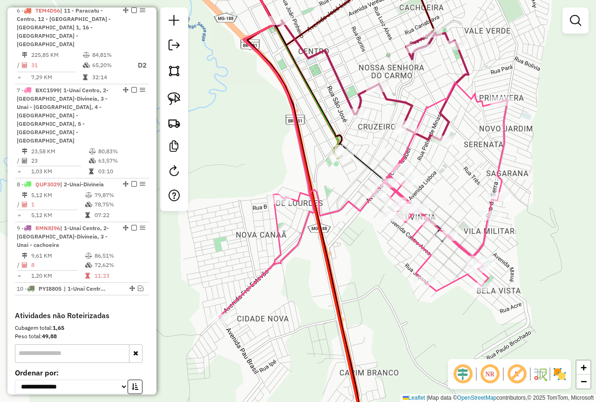
drag, startPoint x: 265, startPoint y: 273, endPoint x: 358, endPoint y: 243, distance: 97.8
click at [358, 243] on div "Janela de atendimento Grade de atendimento Capacidade Transportadoras Veículos …" at bounding box center [298, 201] width 596 height 402
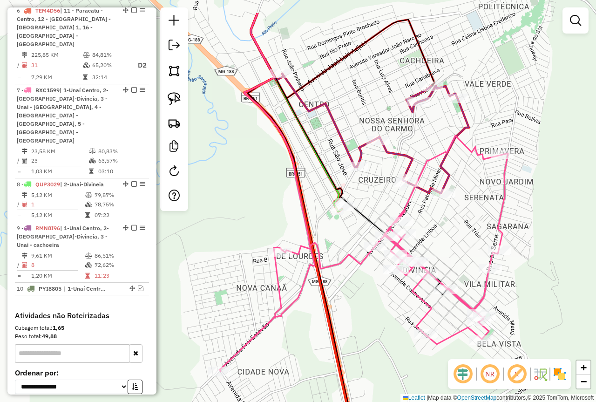
drag, startPoint x: 437, startPoint y: 188, endPoint x: 440, endPoint y: 257, distance: 68.5
click at [440, 257] on div "Janela de atendimento Grade de atendimento Capacidade Transportadoras Veículos …" at bounding box center [298, 201] width 596 height 402
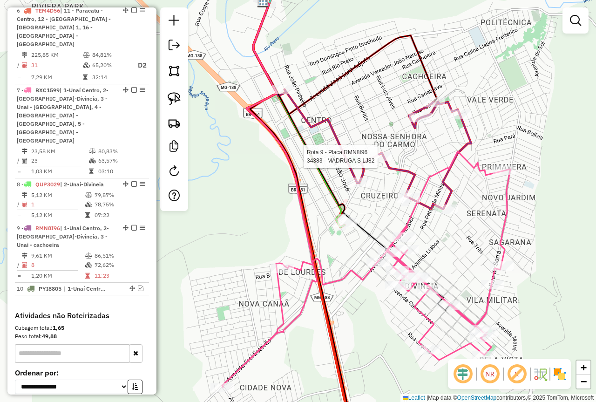
select select "**********"
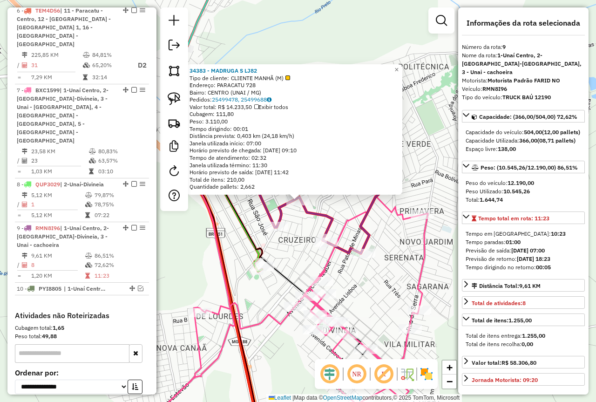
click at [267, 282] on div "34383 - MADRUGA S LJ82 Tipo de cliente: CLIENTE MANHÃ (M) Endereço: PARACATU 72…" at bounding box center [298, 201] width 596 height 402
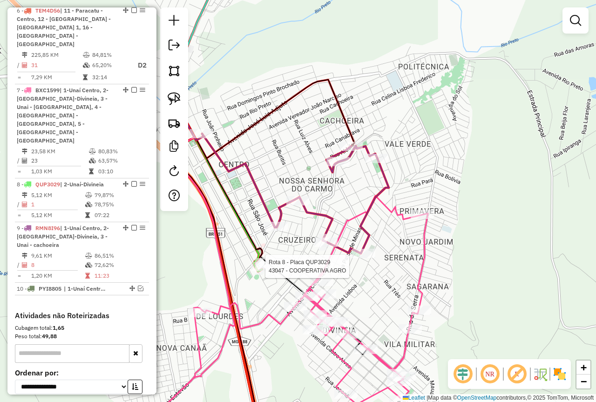
select select "**********"
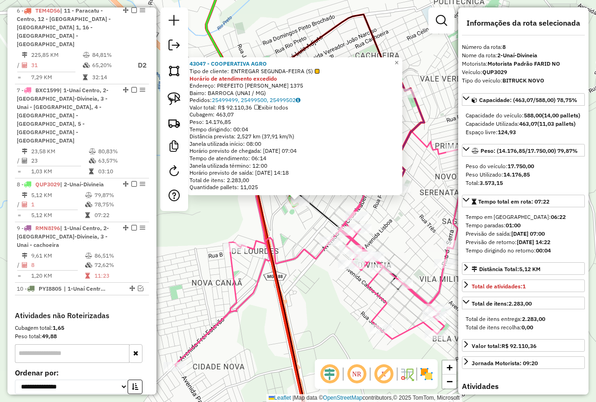
click at [210, 123] on div "Peso: 14.176,85" at bounding box center [295, 121] width 210 height 7
click at [310, 237] on div "43047 - COOPERATIVA AGRO Tipo de cliente: ENTREGAR SEGUNDA-FEIRA (S) Horário de…" at bounding box center [298, 201] width 596 height 402
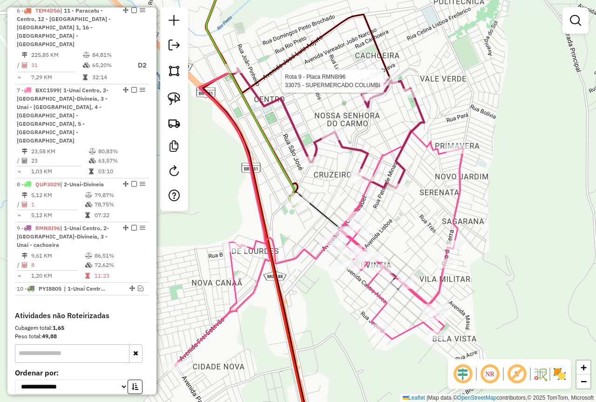
select select "**********"
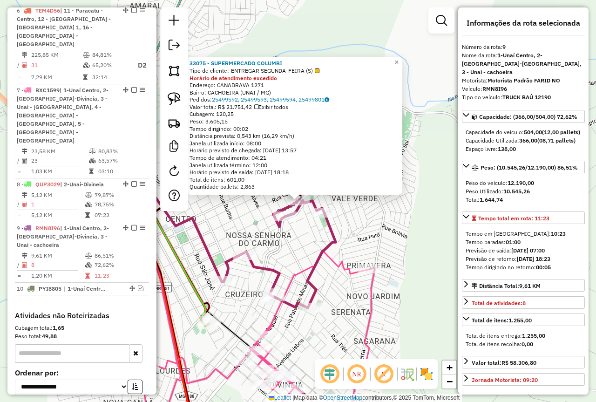
click at [353, 237] on div "33075 - SUPERMERCADO COLUMBI Tipo de cliente: ENTREGAR SEGUNDA-FEIRA (S) Horári…" at bounding box center [298, 201] width 596 height 402
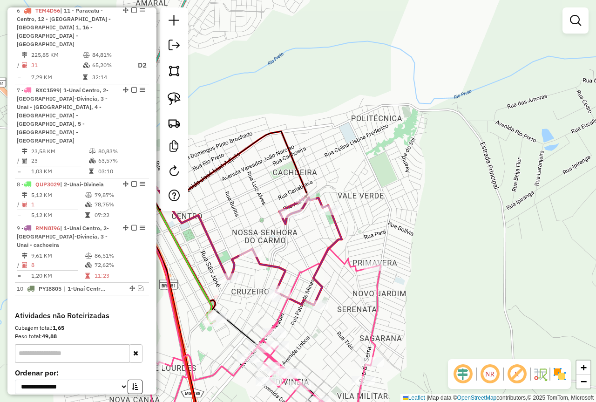
drag, startPoint x: 349, startPoint y: 244, endPoint x: 393, endPoint y: 207, distance: 57.6
click at [392, 209] on div "Janela de atendimento Grade de atendimento Capacidade Transportadoras Veículos …" at bounding box center [298, 201] width 596 height 402
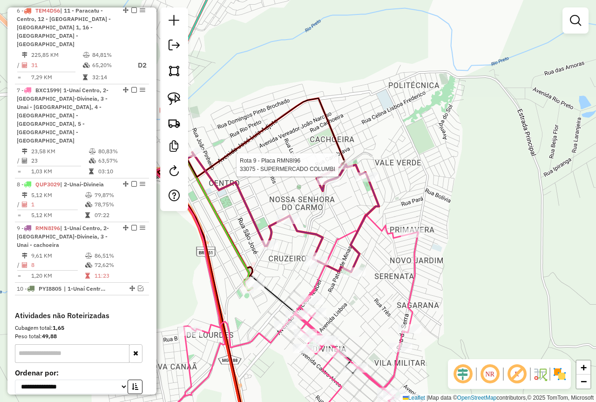
select select "**********"
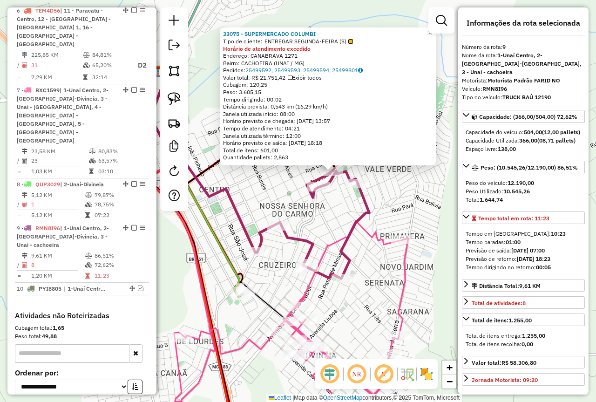
drag, startPoint x: 327, startPoint y: 262, endPoint x: 391, endPoint y: 212, distance: 81.3
click at [391, 221] on icon at bounding box center [286, 317] width 245 height 192
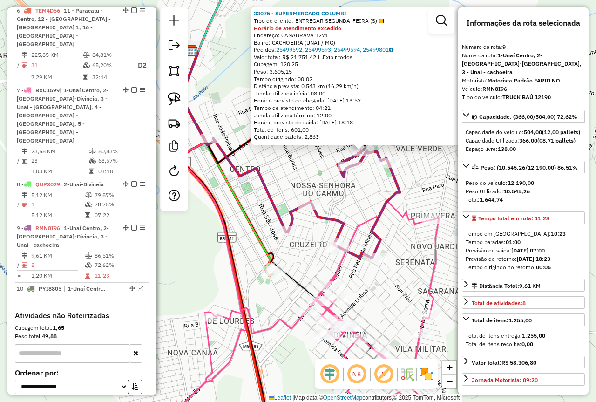
click at [353, 194] on div "33075 - SUPERMERCADO COLUMBI Tipo de cliente: ENTREGAR SEGUNDA-FEIRA (S) Horári…" at bounding box center [298, 201] width 596 height 402
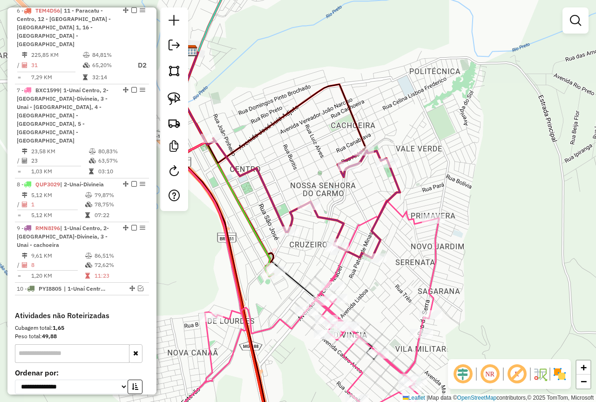
drag, startPoint x: 279, startPoint y: 198, endPoint x: 307, endPoint y: 185, distance: 30.8
click at [307, 185] on div "Janela de atendimento Grade de atendimento Capacidade Transportadoras Veículos …" at bounding box center [298, 201] width 596 height 402
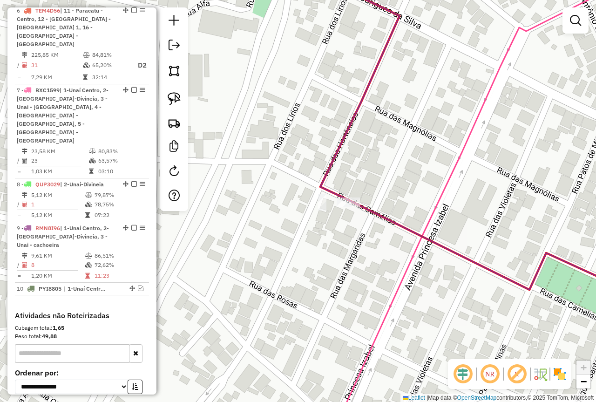
drag, startPoint x: 358, startPoint y: 227, endPoint x: 375, endPoint y: 223, distance: 17.6
click at [374, 224] on div "Janela de atendimento Grade de atendimento Capacidade Transportadoras Veículos …" at bounding box center [298, 201] width 596 height 402
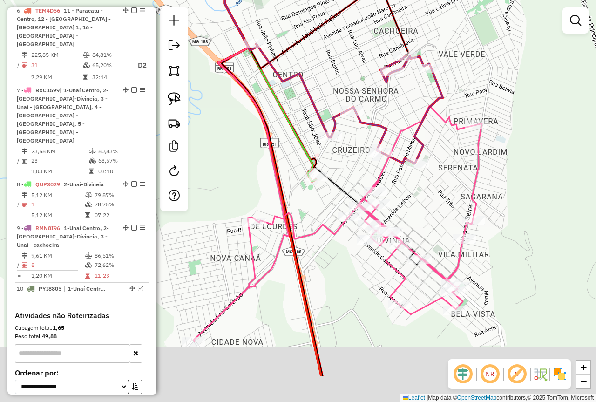
drag, startPoint x: 431, startPoint y: 219, endPoint x: 431, endPoint y: 182, distance: 37.7
click at [431, 183] on div "Janela de atendimento Grade de atendimento Capacidade Transportadoras Veículos …" at bounding box center [298, 201] width 596 height 402
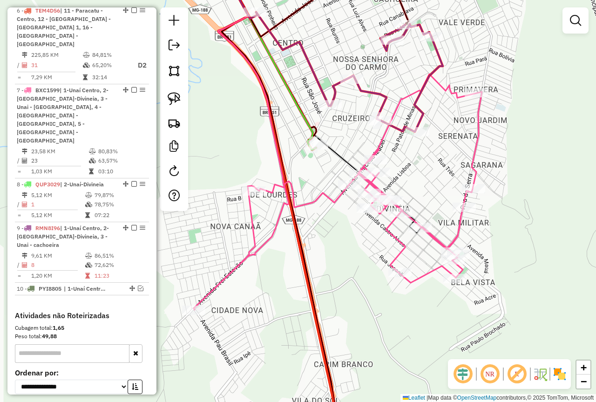
drag, startPoint x: 431, startPoint y: 182, endPoint x: 434, endPoint y: 218, distance: 35.9
click at [434, 215] on div "Janela de atendimento Grade de atendimento Capacidade Transportadoras Veículos …" at bounding box center [298, 201] width 596 height 402
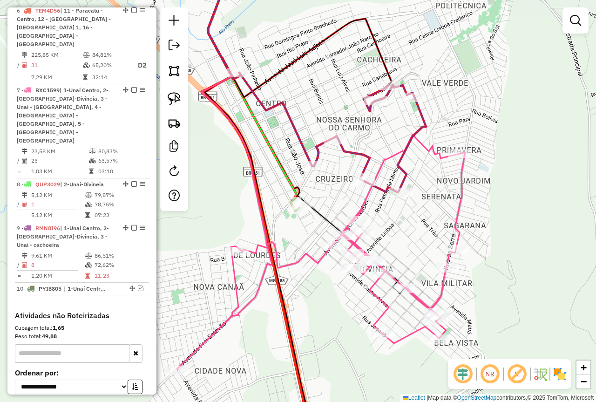
drag, startPoint x: 408, startPoint y: 110, endPoint x: 389, endPoint y: 127, distance: 24.7
click at [389, 127] on div "Janela de atendimento Grade de atendimento Capacidade Transportadoras Veículos …" at bounding box center [298, 201] width 596 height 402
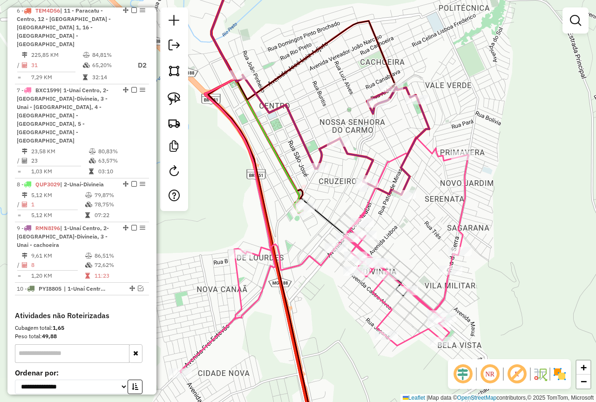
drag, startPoint x: 400, startPoint y: 130, endPoint x: 437, endPoint y: 128, distance: 36.8
click at [436, 128] on div "Janela de atendimento Grade de atendimento Capacidade Transportadoras Veículos …" at bounding box center [298, 201] width 596 height 402
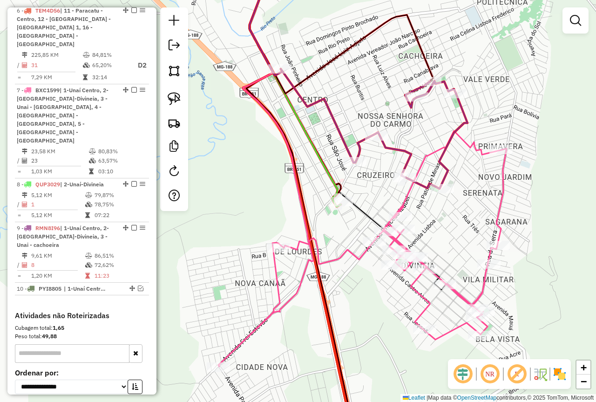
click at [375, 187] on div "Janela de atendimento Grade de atendimento Capacidade Transportadoras Veículos …" at bounding box center [298, 201] width 596 height 402
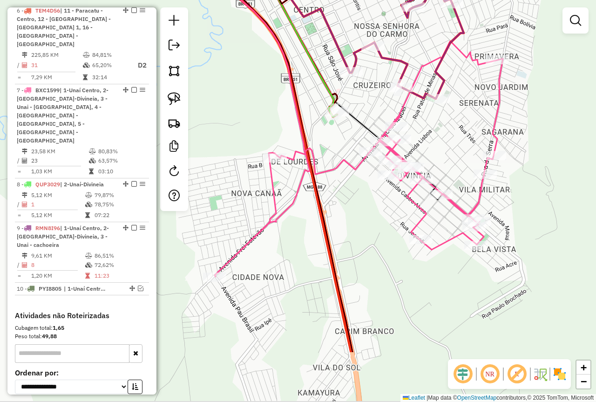
drag, startPoint x: 435, startPoint y: 239, endPoint x: 431, endPoint y: 148, distance: 90.9
click at [431, 148] on div "Janela de atendimento Grade de atendimento Capacidade Transportadoras Veículos …" at bounding box center [298, 201] width 596 height 402
select select "**********"
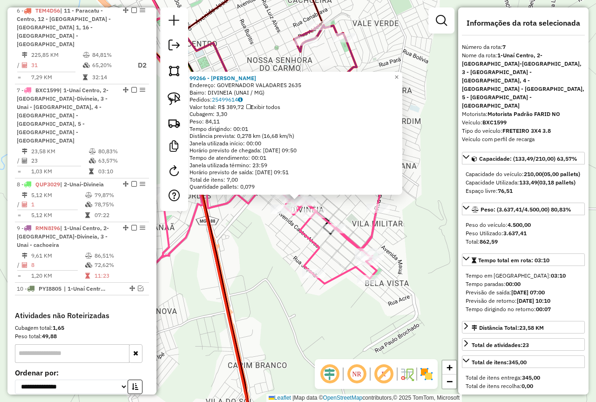
click at [223, 280] on icon at bounding box center [192, 201] width 120 height 483
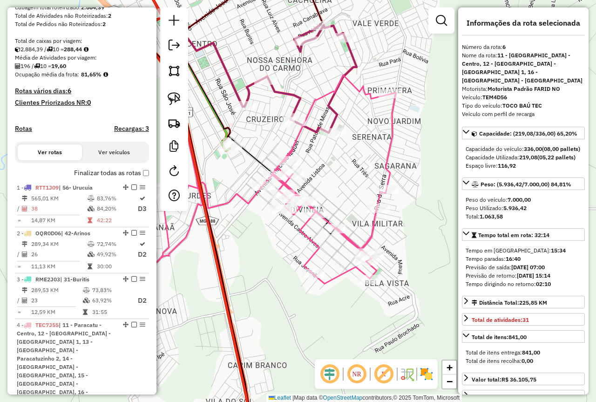
scroll to position [103, 0]
